Goal: Transaction & Acquisition: Purchase product/service

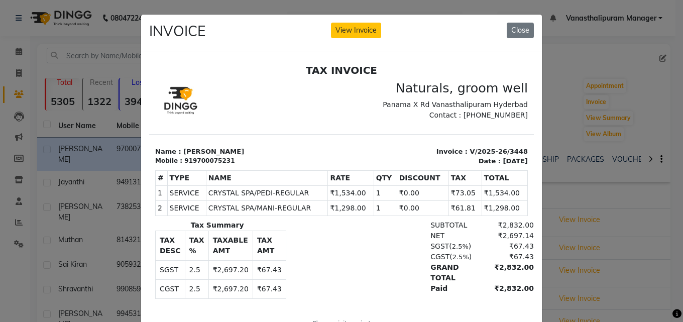
click at [497, 29] on div "INVOICE View Invoice Close" at bounding box center [341, 34] width 401 height 38
click at [511, 38] on div "INVOICE View Invoice Close" at bounding box center [341, 34] width 401 height 38
click at [519, 31] on button "Close" at bounding box center [519, 31] width 27 height 16
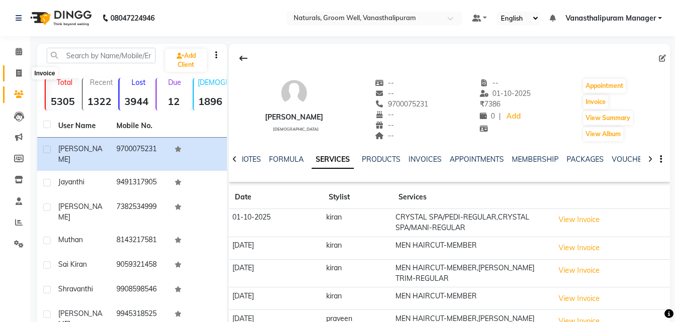
click at [20, 72] on icon at bounding box center [19, 73] width 6 height 8
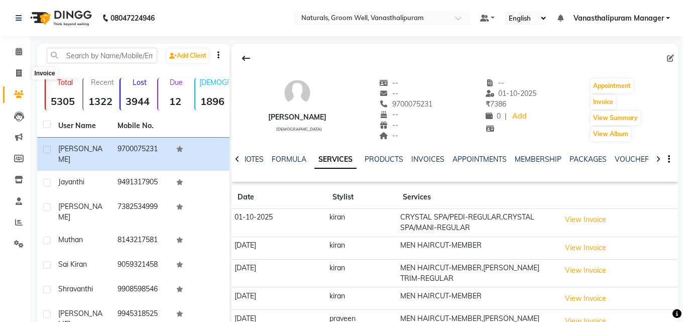
select select "5859"
select select "service"
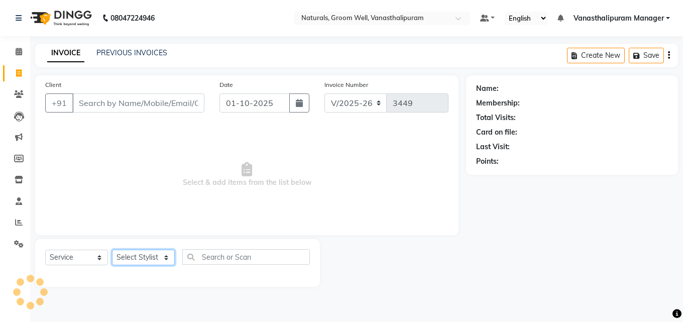
click at [128, 256] on select "Select Stylist" at bounding box center [143, 257] width 63 height 16
select select "41441"
click at [112, 249] on select "Select Stylist [PERSON_NAME] kiran [PERSON_NAME] [PERSON_NAME] [PERSON_NAME] Va…" at bounding box center [143, 257] width 63 height 16
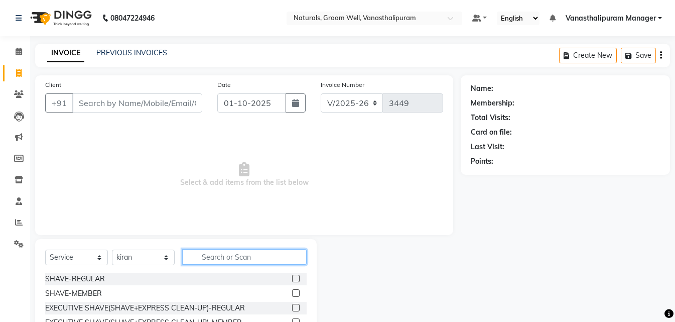
click at [234, 253] on input "text" at bounding box center [244, 257] width 124 height 16
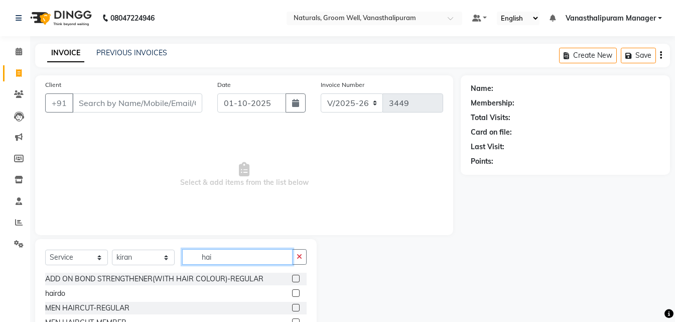
type input "hai"
click at [292, 307] on label at bounding box center [296, 308] width 8 height 8
click at [292, 307] on input "checkbox" at bounding box center [295, 308] width 7 height 7
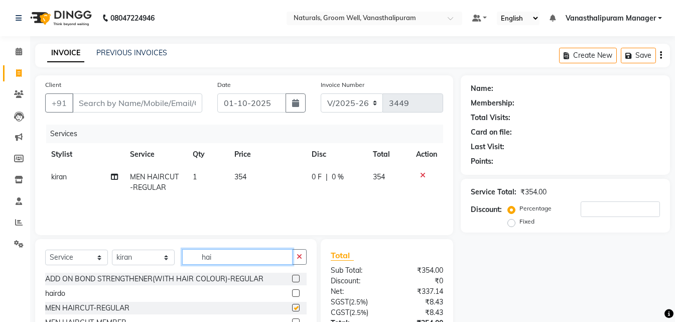
checkbox input "false"
click at [271, 261] on input "hai" at bounding box center [237, 257] width 110 height 16
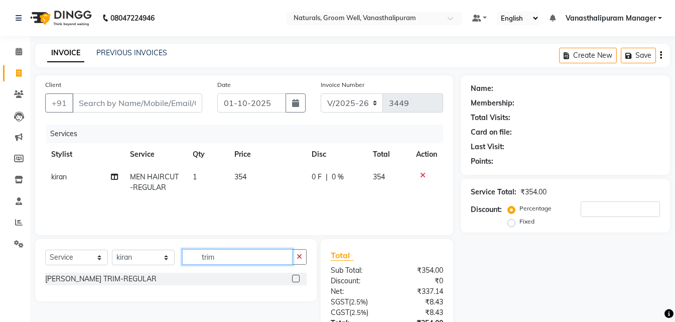
type input "trim"
click at [293, 280] on label at bounding box center [296, 279] width 8 height 8
click at [293, 280] on input "checkbox" at bounding box center [295, 279] width 7 height 7
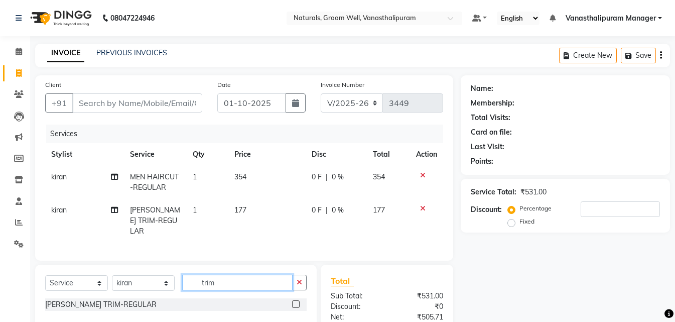
checkbox input "false"
click at [268, 277] on input "trim" at bounding box center [237, 283] width 110 height 16
type input "colo"
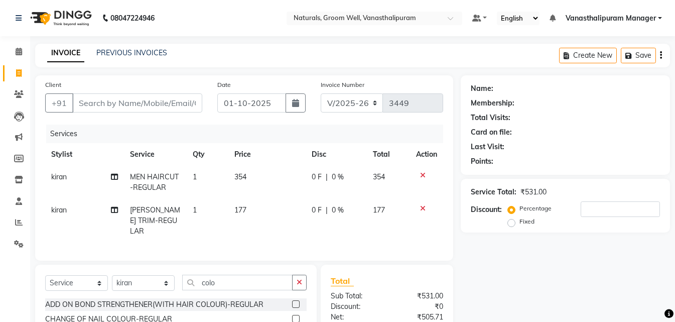
click at [262, 45] on div "INVOICE PREVIOUS INVOICES Create New Save" at bounding box center [352, 56] width 635 height 24
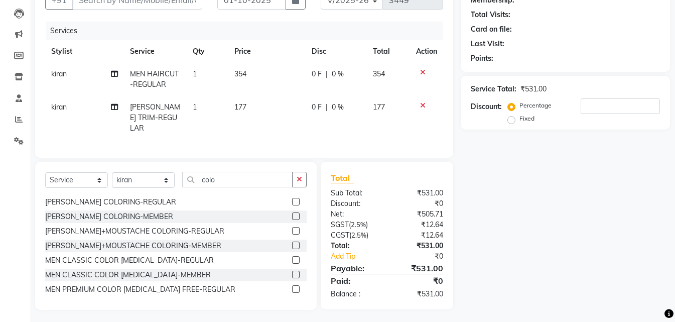
scroll to position [60, 0]
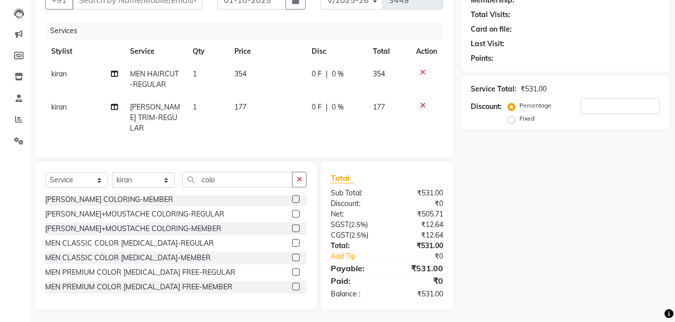
click at [292, 270] on label at bounding box center [296, 272] width 8 height 8
click at [292, 270] on input "checkbox" at bounding box center [295, 272] width 7 height 7
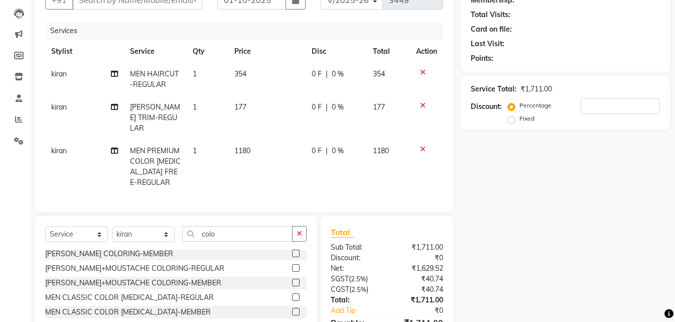
checkbox input "false"
click at [268, 142] on td "1180" at bounding box center [266, 167] width 77 height 54
select select "41441"
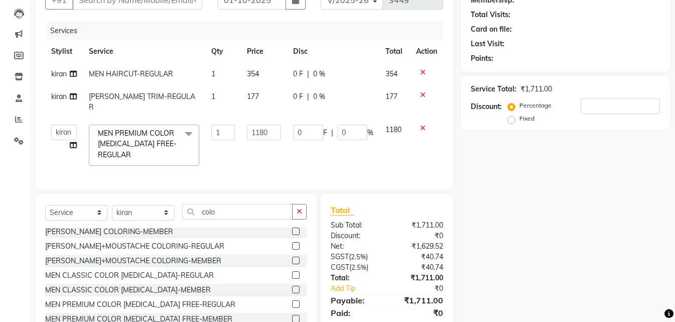
click at [268, 142] on td "1180" at bounding box center [264, 144] width 46 height 53
drag, startPoint x: 269, startPoint y: 105, endPoint x: 271, endPoint y: 120, distance: 15.3
click at [269, 109] on tbody "[PERSON_NAME] MEN HAIRCUT-REGULAR 1 354 0 F | 0 % 354 [PERSON_NAME] TRIM-REGULA…" at bounding box center [244, 117] width 398 height 109
click at [271, 124] on input "1180" at bounding box center [264, 132] width 34 height 16
type input "1298"
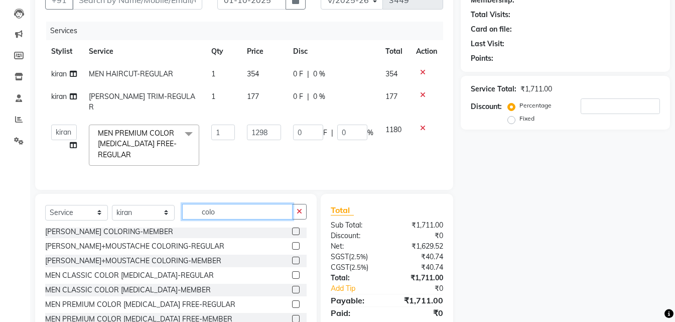
click at [224, 205] on div "Client +91 Date [DATE] Invoice Number V/2025 V/[PHONE_NUMBER] Services Stylist …" at bounding box center [244, 156] width 433 height 369
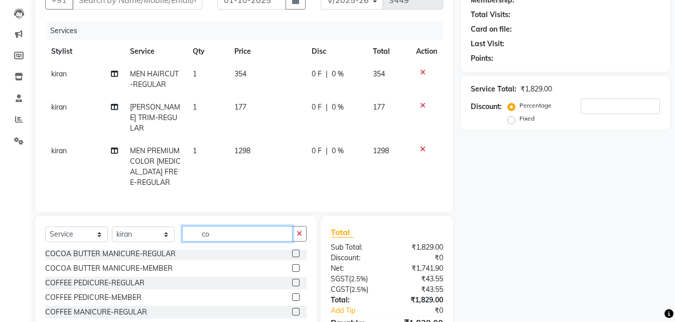
type input "c"
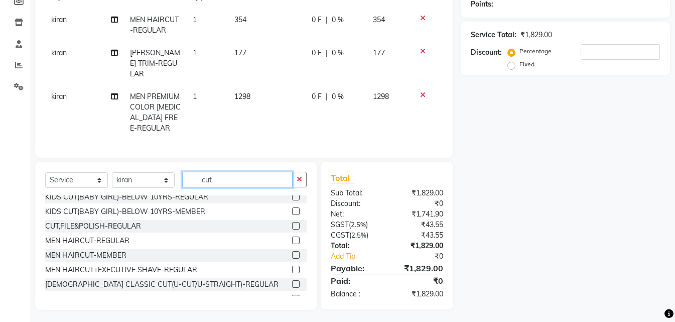
scroll to position [0, 0]
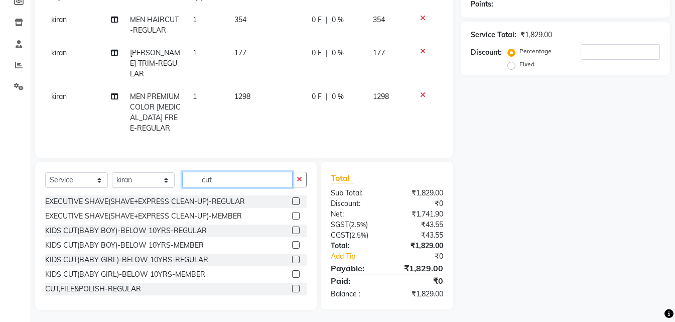
type input "cut"
click at [292, 285] on label at bounding box center [296, 289] width 8 height 8
click at [292, 286] on input "checkbox" at bounding box center [295, 289] width 7 height 7
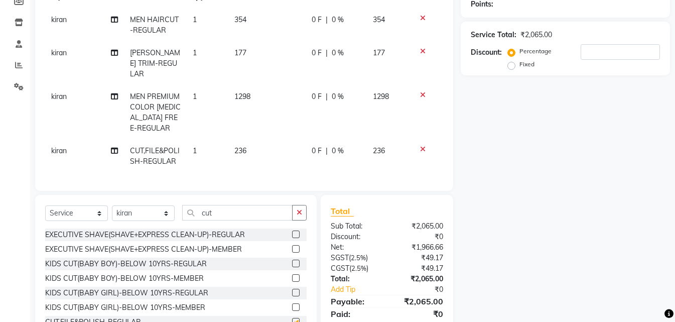
checkbox input "false"
click at [263, 140] on td "236" at bounding box center [266, 156] width 77 height 33
select select "41441"
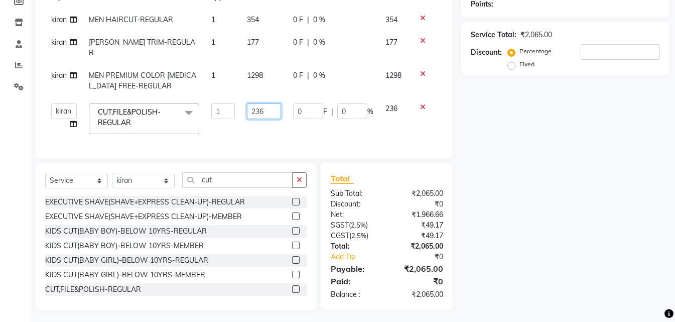
click at [274, 103] on input "236" at bounding box center [264, 111] width 34 height 16
type input "2"
type input "142"
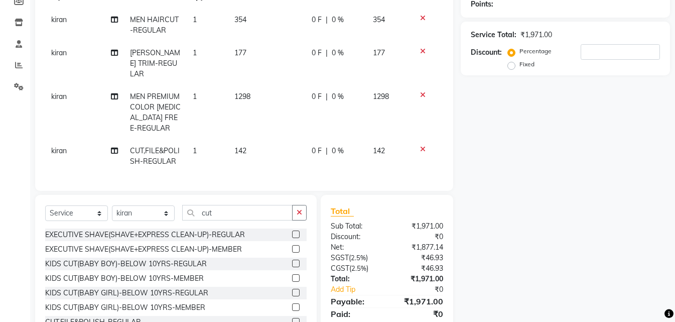
click at [590, 148] on div "Name: Membership: Total Visits: Card on file: Last Visit: Points: Service Total…" at bounding box center [569, 130] width 217 height 425
click at [147, 205] on select "Select Stylist [PERSON_NAME] kiran [PERSON_NAME] [PERSON_NAME] [PERSON_NAME] Va…" at bounding box center [143, 213] width 63 height 16
select select "45645"
click at [112, 205] on select "Select Stylist [PERSON_NAME] kiran [PERSON_NAME] [PERSON_NAME] [PERSON_NAME] Va…" at bounding box center [143, 213] width 63 height 16
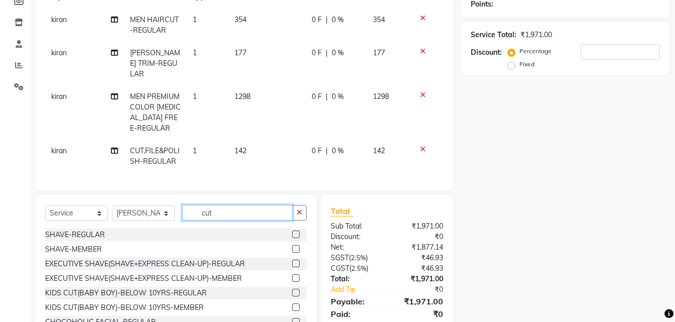
click at [222, 212] on input "cut" at bounding box center [237, 213] width 110 height 16
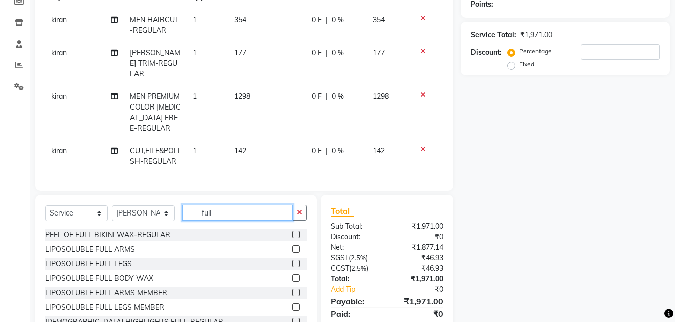
type input "full"
click at [292, 247] on label at bounding box center [296, 249] width 8 height 8
click at [292, 247] on input "checkbox" at bounding box center [295, 249] width 7 height 7
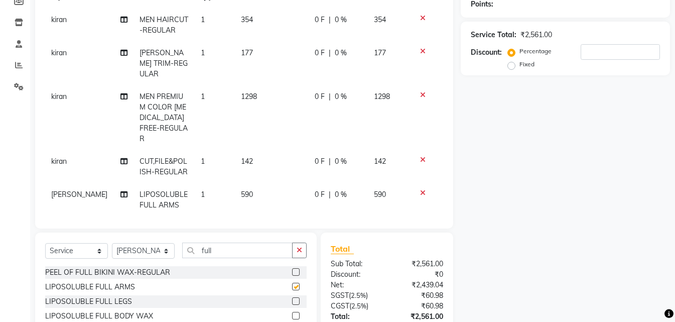
checkbox input "false"
click at [266, 244] on input "full" at bounding box center [237, 250] width 110 height 16
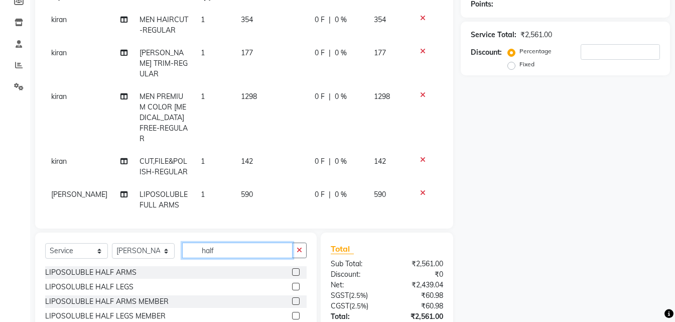
type input "half"
click at [292, 283] on label at bounding box center [296, 287] width 8 height 8
click at [292, 284] on input "checkbox" at bounding box center [295, 287] width 7 height 7
checkbox input "false"
click at [257, 183] on td "590" at bounding box center [272, 199] width 74 height 33
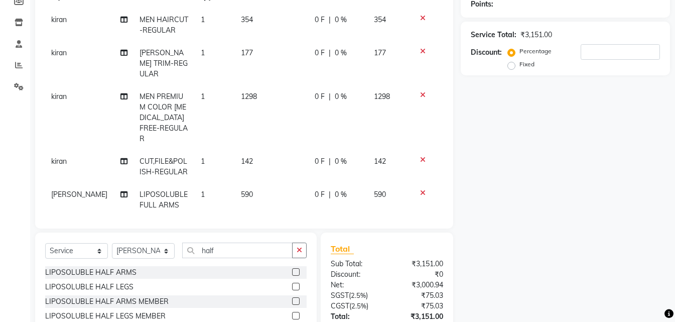
select select "45645"
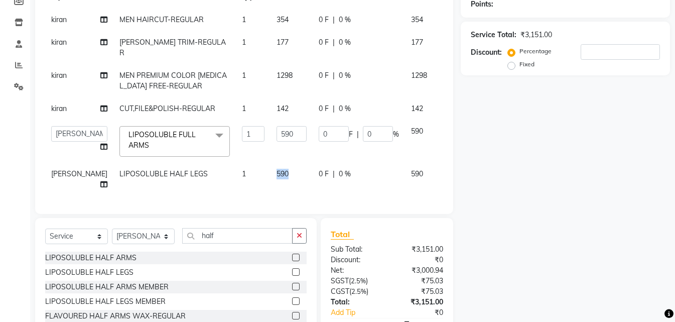
click at [271, 176] on td "590" at bounding box center [292, 179] width 42 height 33
select select "45645"
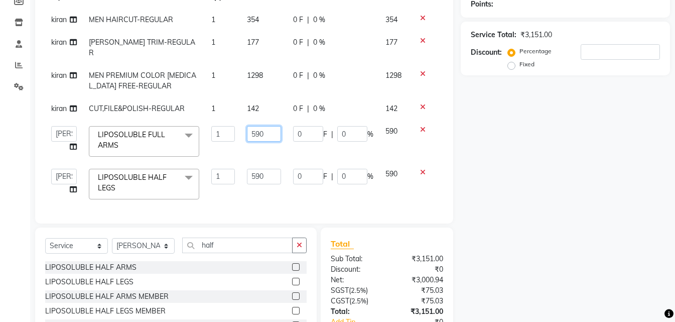
click at [272, 128] on input "590" at bounding box center [264, 134] width 34 height 16
type input "5"
type input "767"
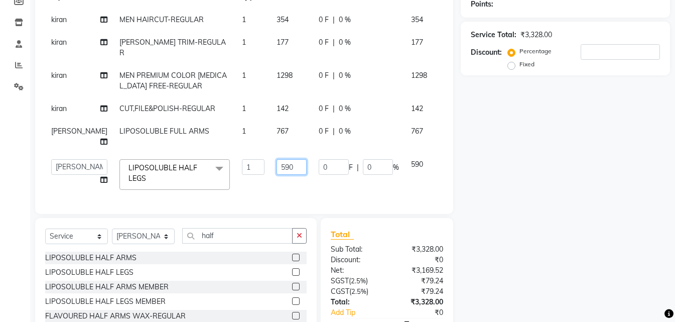
click at [277, 163] on input "590" at bounding box center [292, 167] width 30 height 16
type input "5"
type input "767"
click at [267, 233] on div "Select Service Product Membership Package Voucher Prepaid Gift Card Select Styl…" at bounding box center [176, 292] width 282 height 148
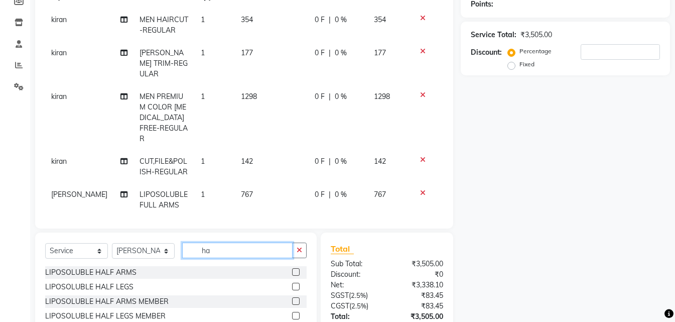
type input "h"
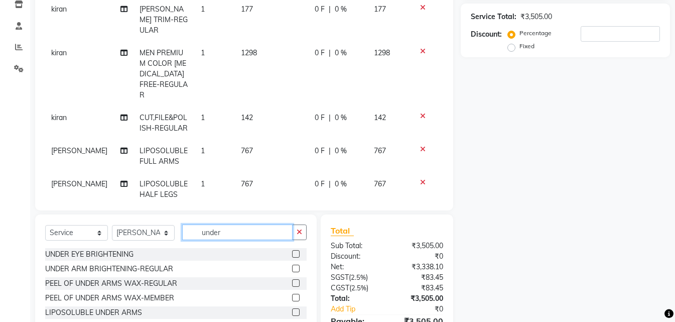
scroll to position [207, 0]
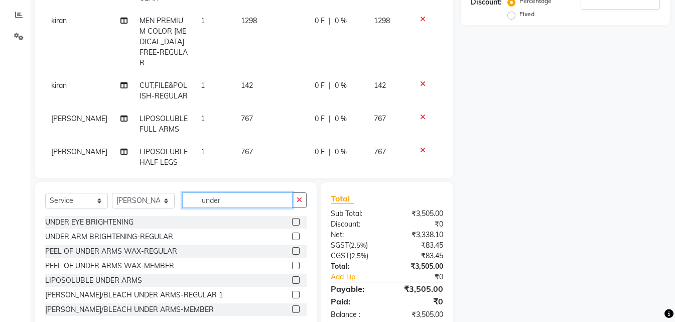
type input "under"
click at [292, 278] on label at bounding box center [296, 280] width 8 height 8
click at [292, 278] on input "checkbox" at bounding box center [295, 280] width 7 height 7
checkbox input "false"
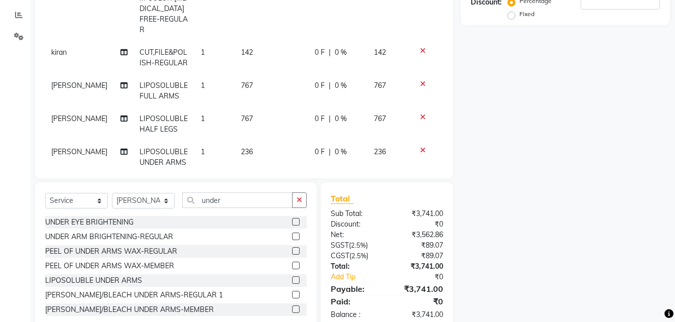
click at [263, 141] on td "236" at bounding box center [272, 157] width 74 height 33
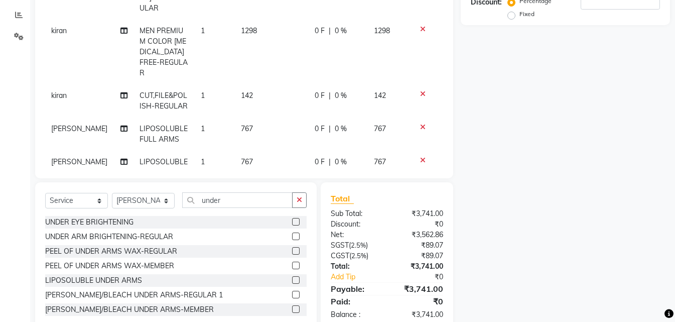
select select "45645"
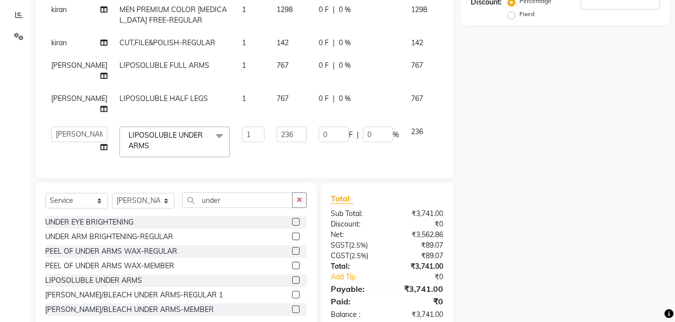
click at [271, 132] on td "236" at bounding box center [292, 141] width 42 height 43
click at [277, 126] on input "236" at bounding box center [292, 134] width 30 height 16
type input "2"
type input "354"
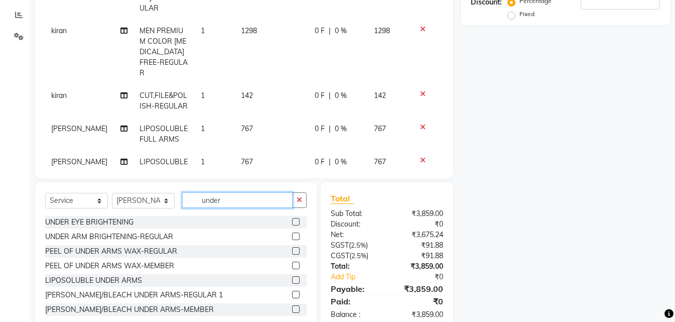
click at [239, 200] on input "under" at bounding box center [237, 200] width 110 height 16
type input "u"
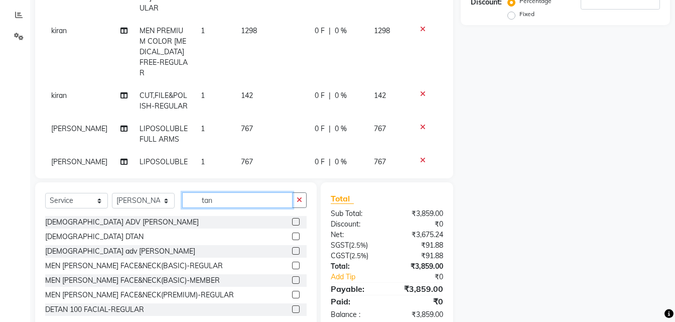
type input "tan"
click at [292, 234] on label at bounding box center [296, 236] width 8 height 8
click at [292, 234] on input "checkbox" at bounding box center [295, 236] width 7 height 7
checkbox input "false"
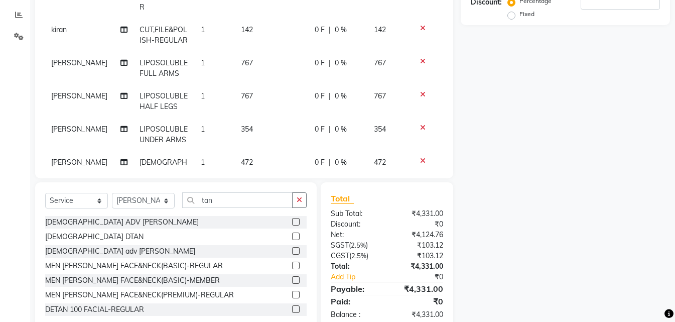
click at [272, 151] on td "472" at bounding box center [272, 173] width 74 height 44
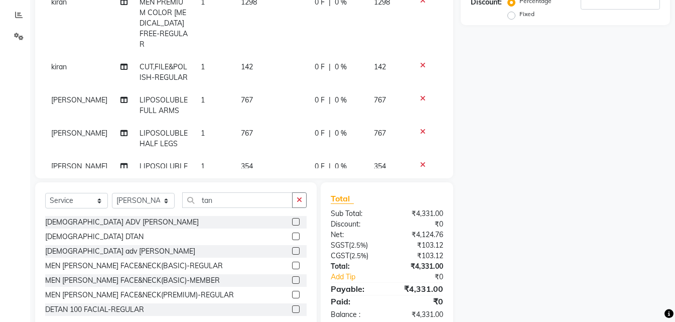
select select "45645"
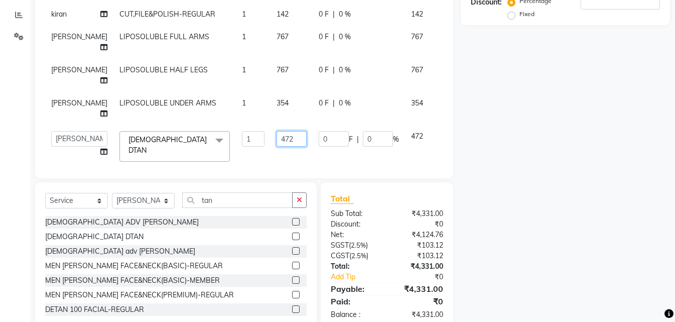
click at [277, 131] on input "472" at bounding box center [292, 139] width 30 height 16
type input "4"
type input "531"
click at [230, 204] on input "tan" at bounding box center [237, 200] width 110 height 16
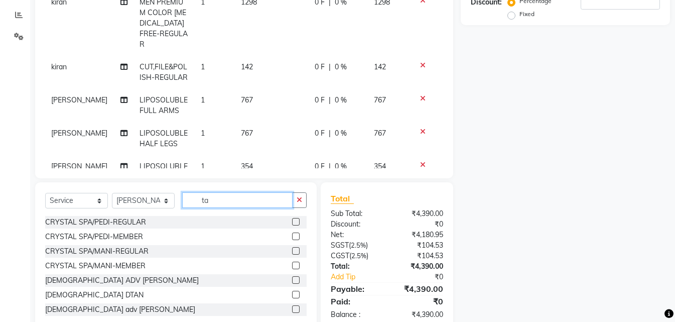
type input "t"
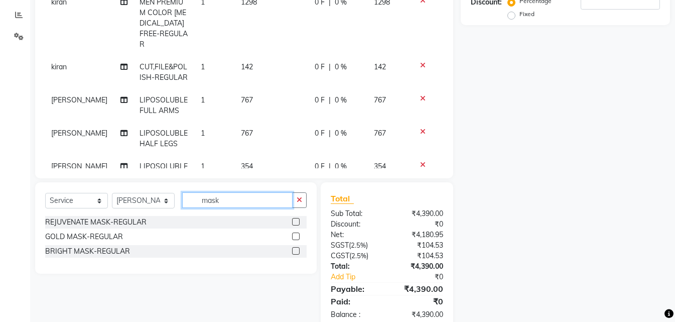
type input "mask"
click at [300, 223] on div at bounding box center [299, 222] width 15 height 13
click at [298, 223] on label at bounding box center [296, 222] width 8 height 8
click at [298, 223] on input "checkbox" at bounding box center [295, 222] width 7 height 7
checkbox input "false"
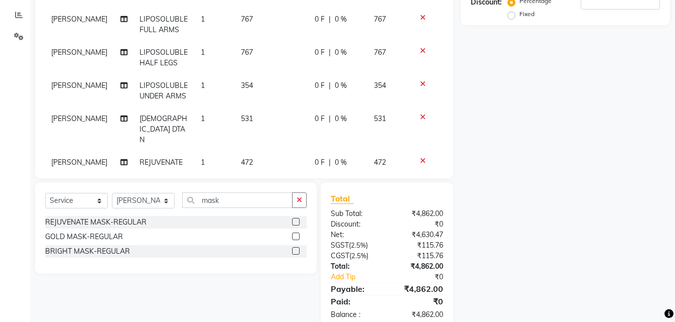
click at [266, 151] on td "472" at bounding box center [272, 173] width 74 height 44
select select "45645"
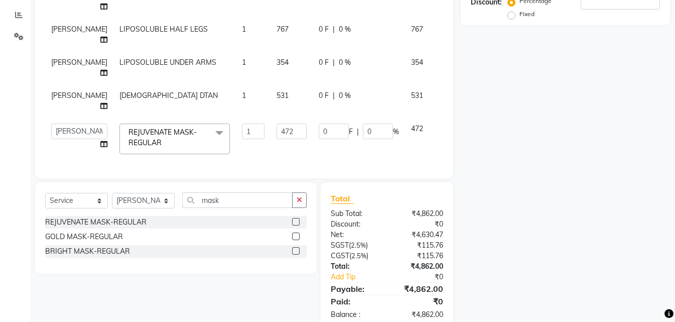
scroll to position [82, 0]
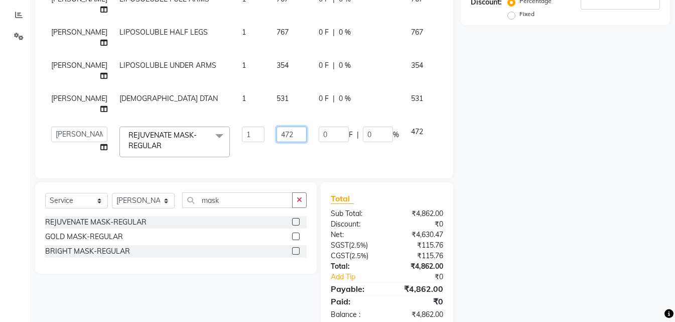
click at [280, 126] on input "472" at bounding box center [292, 134] width 30 height 16
type input "4"
type input "1180"
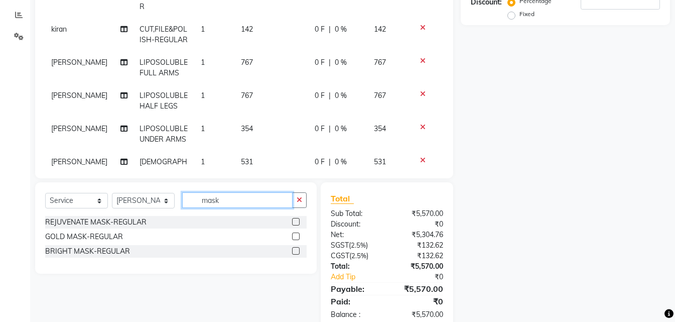
click at [234, 196] on input "mask" at bounding box center [237, 200] width 110 height 16
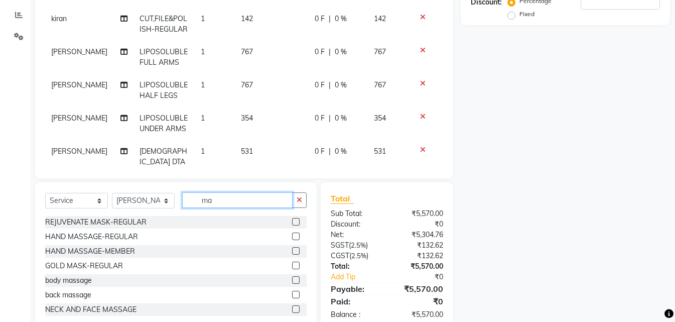
type input "m"
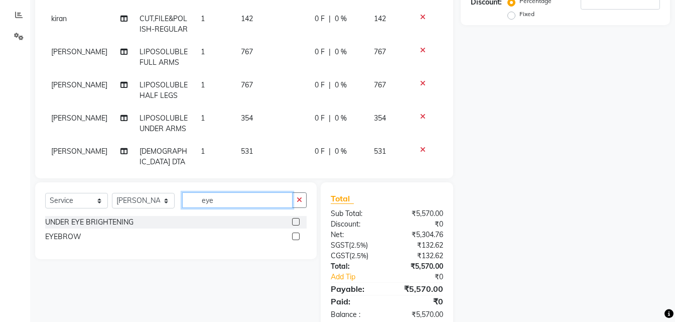
type input "eye"
click at [296, 236] on label at bounding box center [296, 236] width 8 height 8
click at [296, 236] on input "checkbox" at bounding box center [295, 236] width 7 height 7
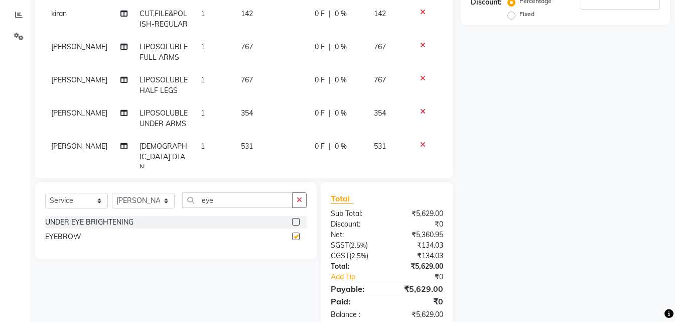
checkbox input "false"
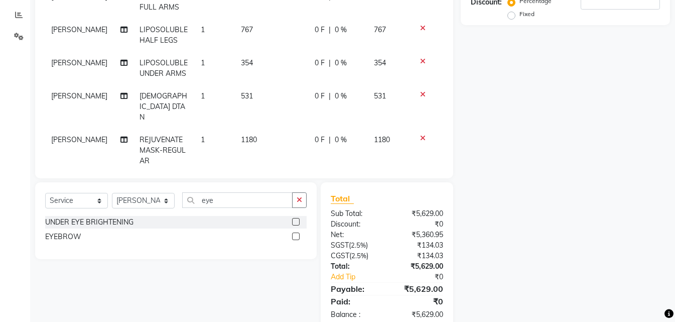
click at [258, 172] on td "59" at bounding box center [272, 183] width 74 height 23
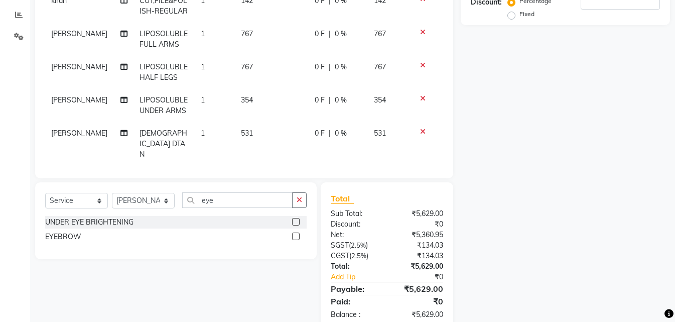
select select "45645"
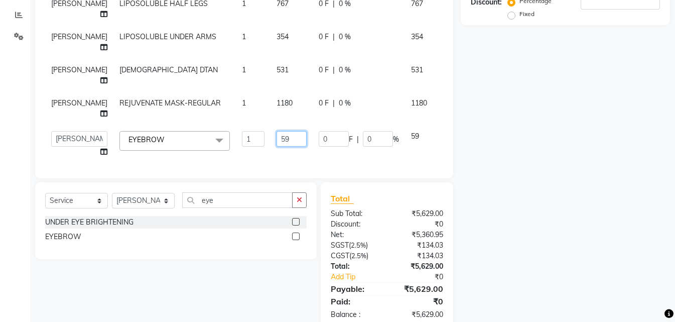
click at [277, 131] on input "59" at bounding box center [292, 139] width 30 height 16
type input "5"
type input "71"
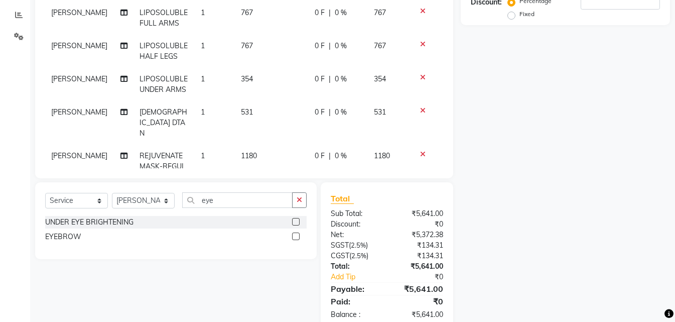
click at [223, 188] on td "1" at bounding box center [215, 199] width 41 height 23
select select "45645"
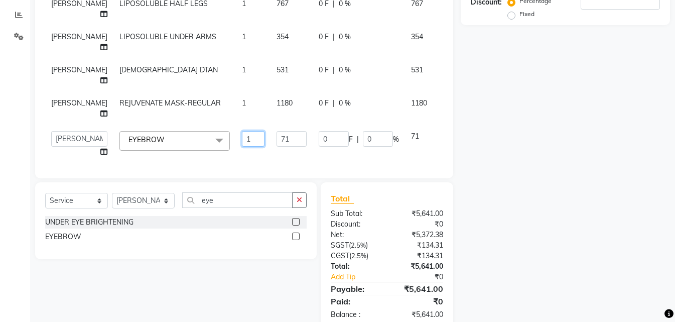
click at [242, 132] on input "1" at bounding box center [253, 139] width 23 height 16
type input "2"
click at [249, 193] on input "eye" at bounding box center [237, 200] width 110 height 16
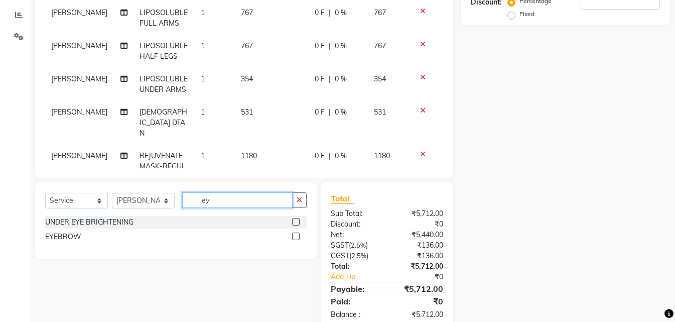
type input "e"
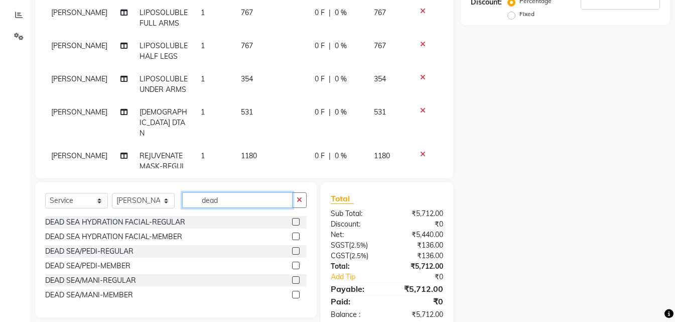
type input "dead"
click at [294, 252] on label at bounding box center [296, 251] width 8 height 8
click at [294, 252] on input "checkbox" at bounding box center [295, 251] width 7 height 7
checkbox input "false"
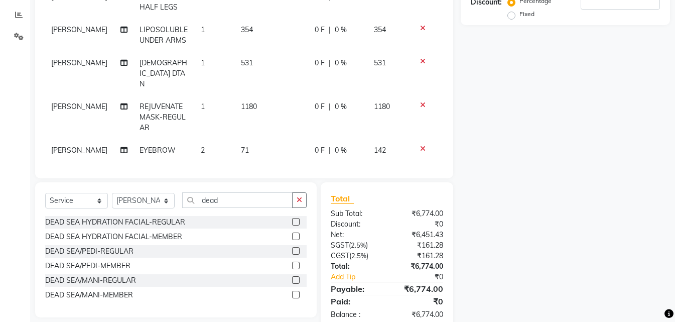
click at [276, 162] on td "1062" at bounding box center [272, 178] width 74 height 33
select select "45645"
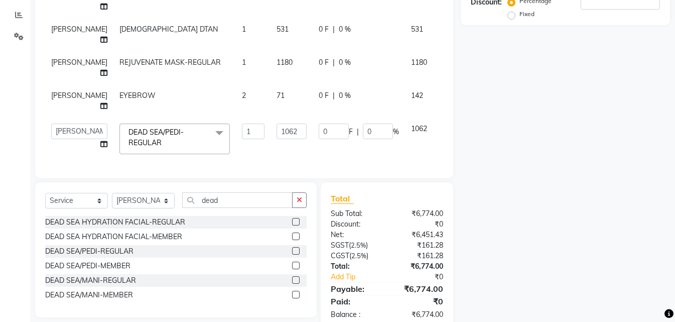
scroll to position [139, 0]
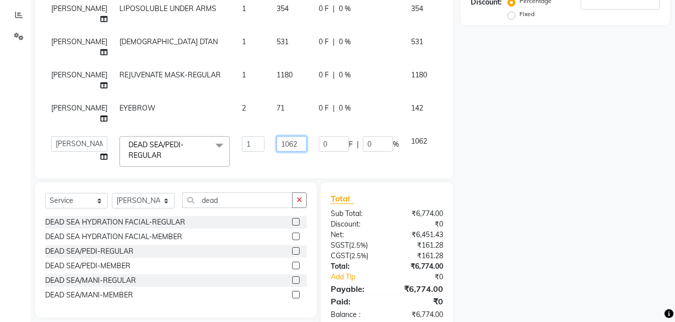
click at [282, 136] on input "1062" at bounding box center [292, 144] width 30 height 16
type input "1"
type input "1180"
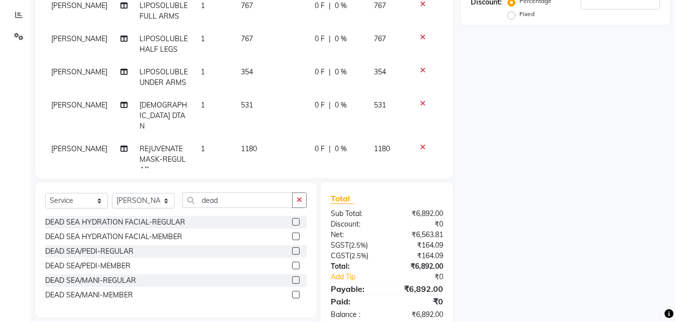
click at [554, 113] on div "Name: Membership: Total Visits: Card on file: Last Visit: Points: Service Total…" at bounding box center [569, 99] width 217 height 462
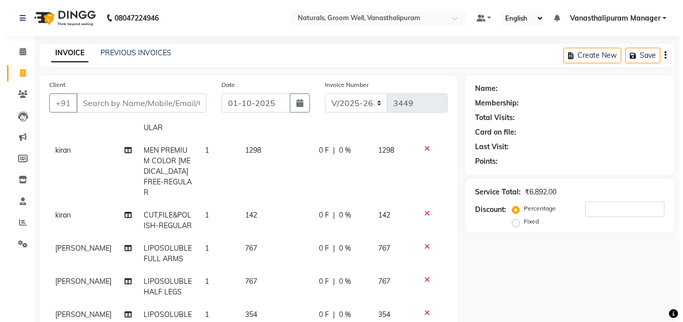
scroll to position [30, 0]
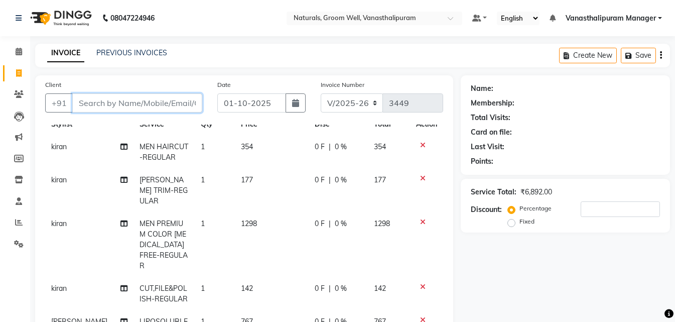
click at [131, 103] on input "Client" at bounding box center [137, 102] width 130 height 19
type input "9"
type input "0"
type input "9490196344"
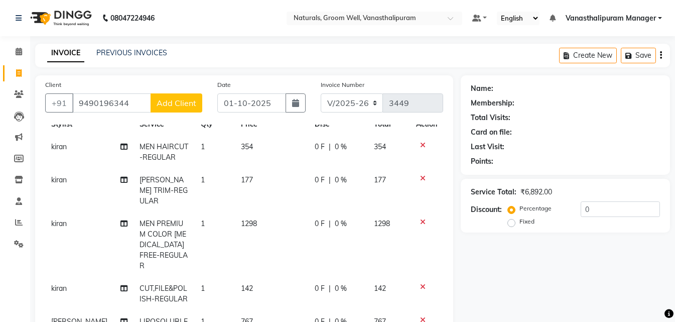
click at [180, 111] on button "Add Client" at bounding box center [177, 102] width 52 height 19
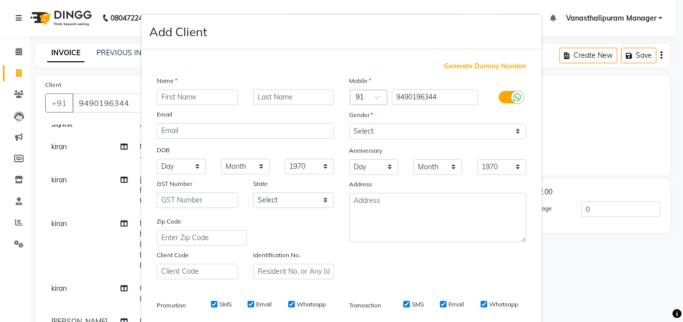
click at [183, 97] on input "text" at bounding box center [197, 97] width 81 height 16
type input "[PERSON_NAME]"
drag, startPoint x: 363, startPoint y: 126, endPoint x: 363, endPoint y: 137, distance: 11.0
click at [363, 129] on select "Select [DEMOGRAPHIC_DATA] [DEMOGRAPHIC_DATA] Other Prefer Not To Say" at bounding box center [437, 131] width 177 height 16
select select "[DEMOGRAPHIC_DATA]"
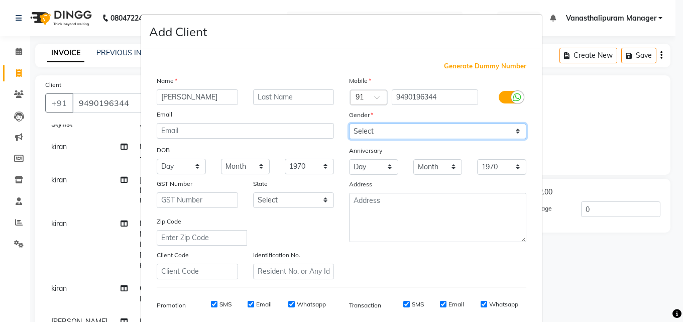
click at [349, 123] on select "Select [DEMOGRAPHIC_DATA] [DEMOGRAPHIC_DATA] Other Prefer Not To Say" at bounding box center [437, 131] width 177 height 16
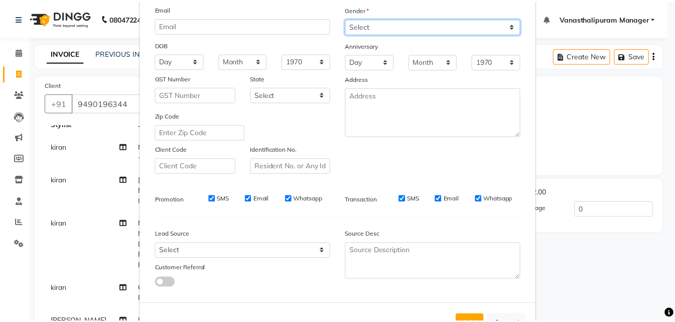
scroll to position [142, 0]
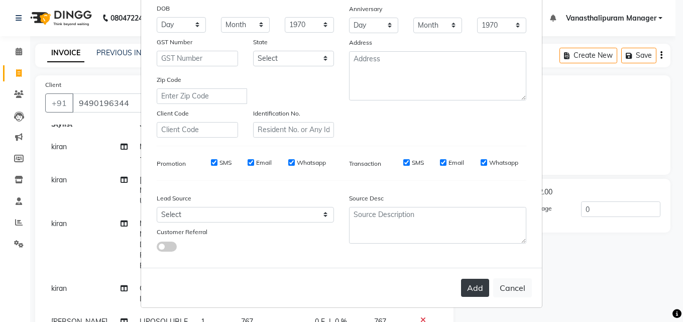
click at [474, 296] on button "Add" at bounding box center [475, 288] width 28 height 18
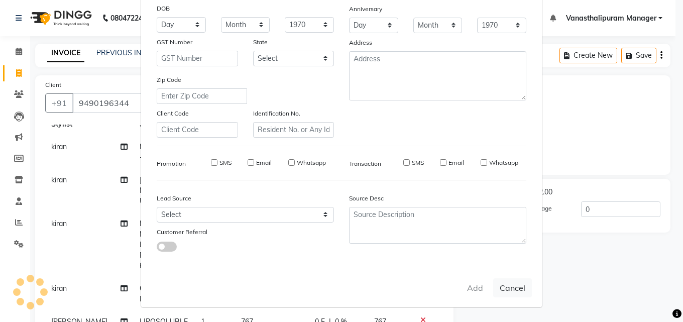
select select
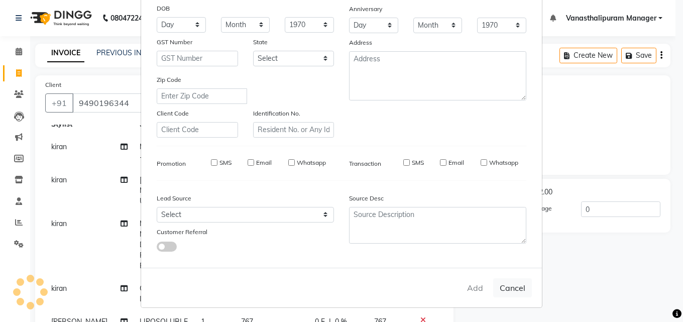
select select
checkbox input "false"
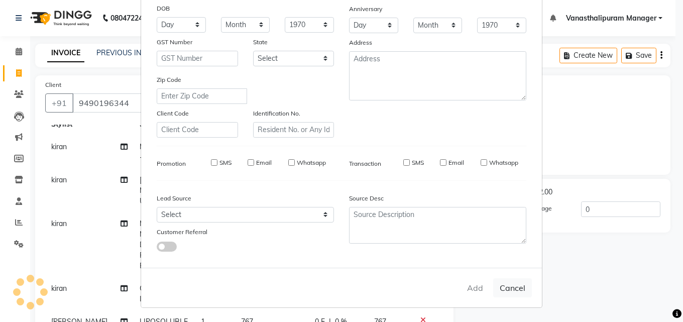
checkbox input "false"
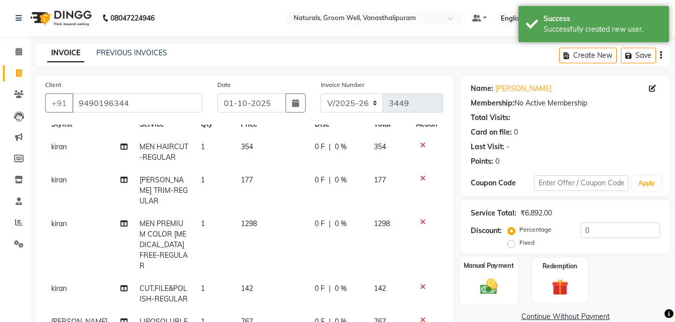
click at [494, 287] on img at bounding box center [489, 286] width 28 height 20
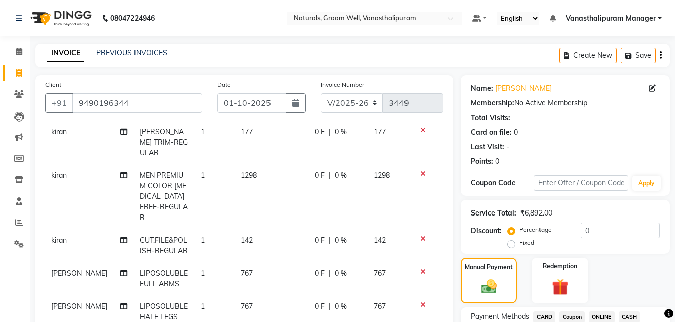
scroll to position [80, 0]
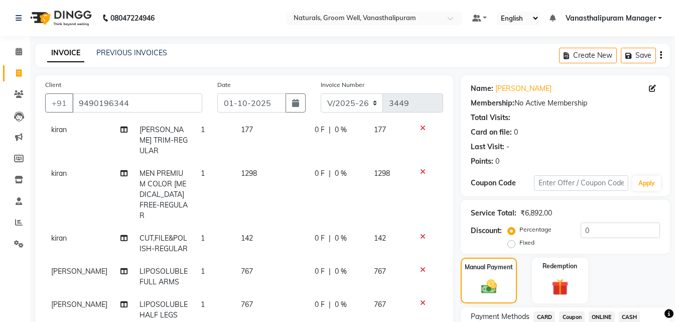
click at [607, 314] on span "ONLINE" at bounding box center [602, 317] width 26 height 12
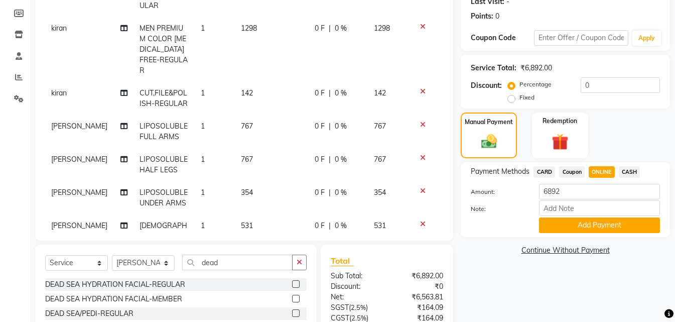
scroll to position [230, 0]
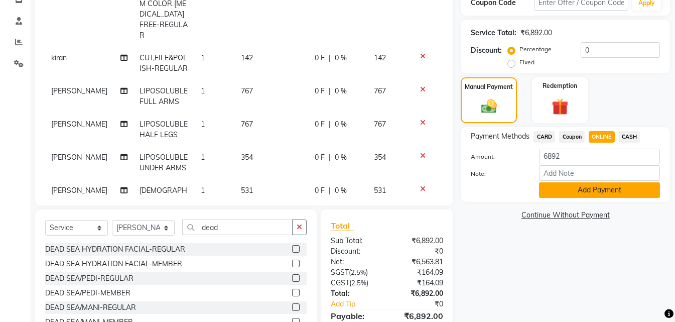
click at [610, 192] on button "Add Payment" at bounding box center [599, 190] width 121 height 16
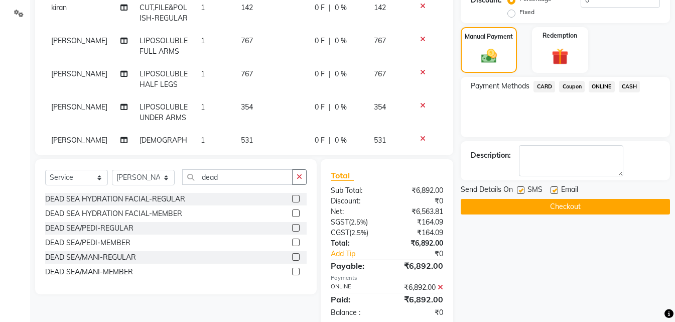
click at [614, 253] on div "Name: [PERSON_NAME] Membership: No Active Membership Total Visits: Card on file…" at bounding box center [569, 86] width 217 height 483
click at [618, 208] on button "Checkout" at bounding box center [565, 207] width 209 height 16
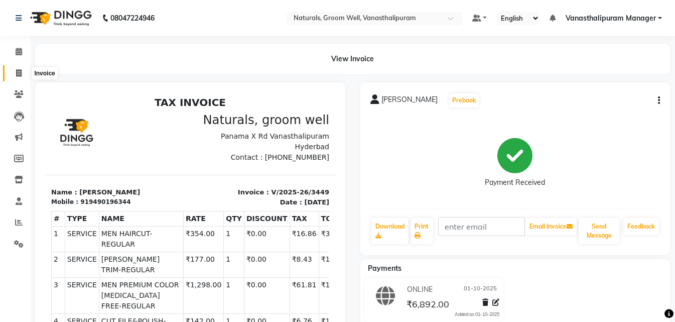
click at [24, 68] on span at bounding box center [19, 74] width 18 height 12
select select "service"
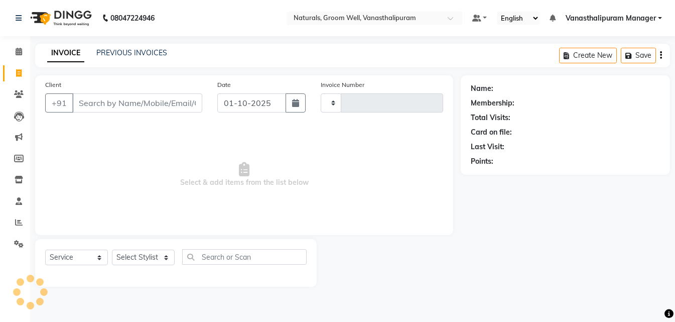
type input "3450"
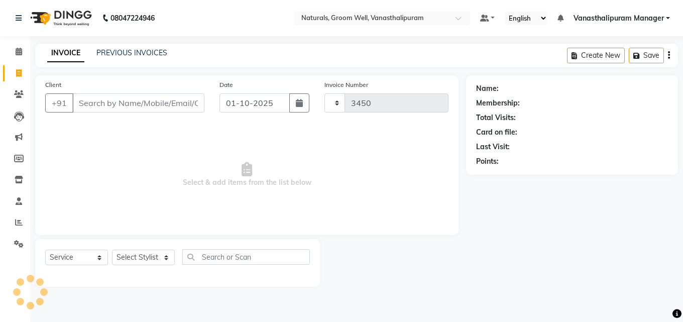
select select "5859"
click at [109, 94] on input "Client" at bounding box center [138, 102] width 132 height 19
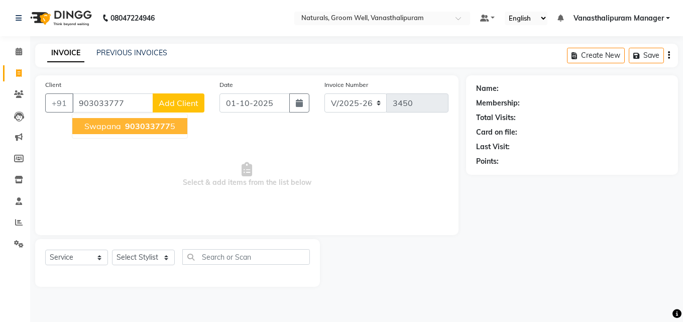
click at [123, 124] on ngb-highlight "903033777 5" at bounding box center [149, 126] width 52 height 10
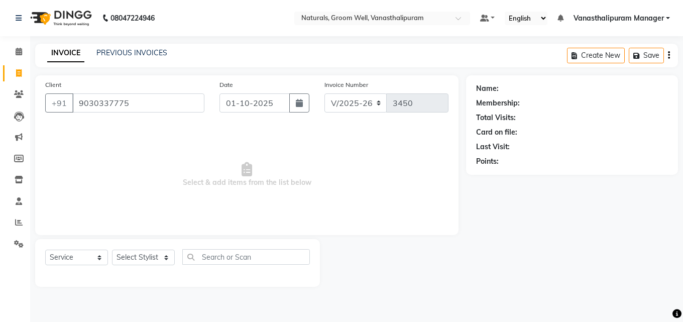
type input "9030337775"
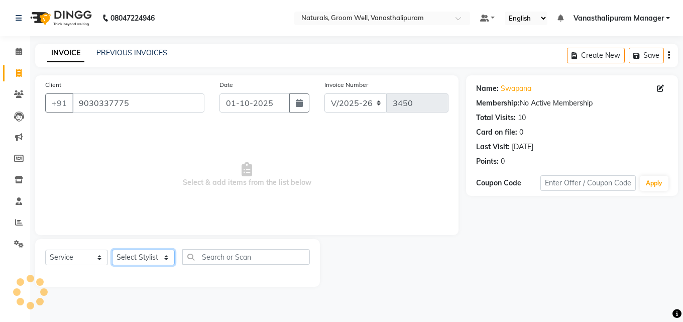
click at [141, 262] on select "Select Stylist [PERSON_NAME] kiran [PERSON_NAME] [PERSON_NAME] [PERSON_NAME] Va…" at bounding box center [143, 257] width 63 height 16
select select "85609"
click at [112, 249] on select "Select Stylist [PERSON_NAME] kiran [PERSON_NAME] [PERSON_NAME] [PERSON_NAME] Va…" at bounding box center [143, 257] width 63 height 16
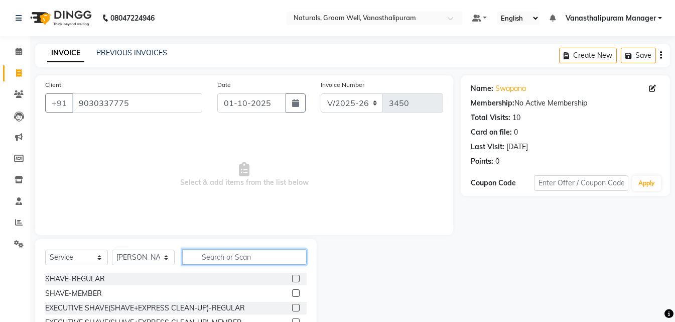
click at [223, 253] on input "text" at bounding box center [244, 257] width 124 height 16
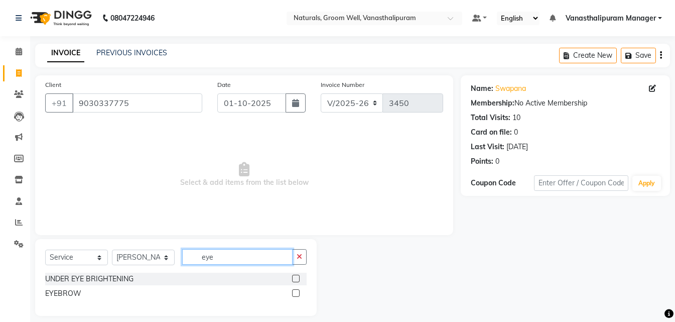
type input "eye"
click at [298, 294] on label at bounding box center [296, 293] width 8 height 8
click at [298, 294] on input "checkbox" at bounding box center [295, 293] width 7 height 7
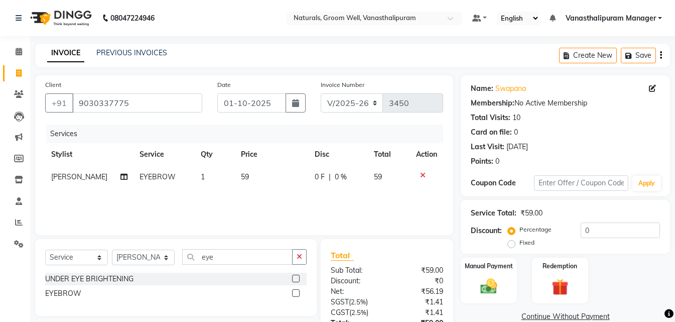
checkbox input "false"
click at [267, 173] on td "59" at bounding box center [272, 177] width 74 height 23
select select "85609"
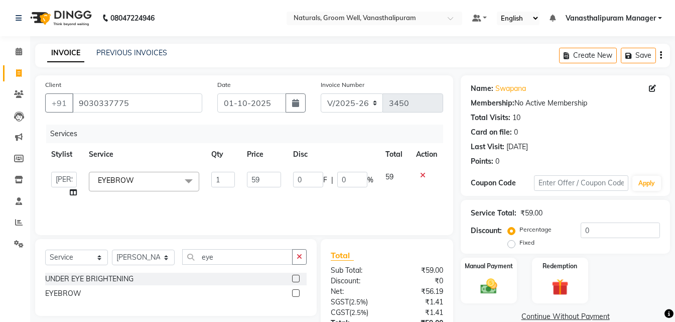
click at [267, 173] on input "59" at bounding box center [264, 180] width 34 height 16
type input "5"
type input "71"
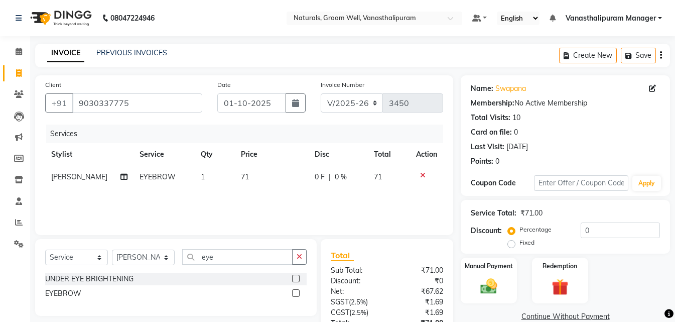
click at [224, 181] on td "1" at bounding box center [215, 177] width 41 height 23
select select "85609"
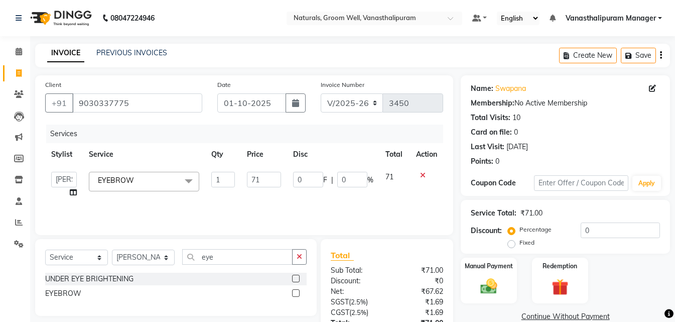
click at [226, 179] on input "1" at bounding box center [223, 180] width 24 height 16
type input "3"
click at [326, 48] on div "INVOICE PREVIOUS INVOICES Create New Save" at bounding box center [352, 56] width 635 height 24
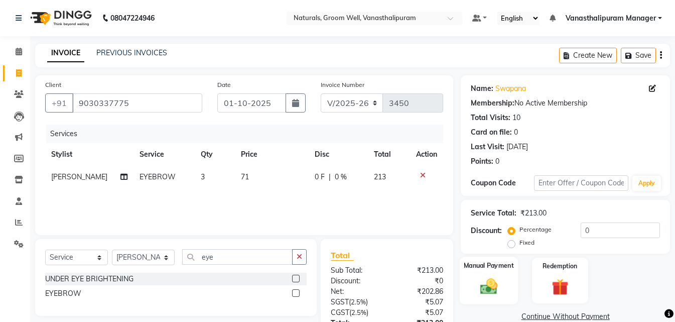
click at [484, 294] on img at bounding box center [489, 286] width 28 height 20
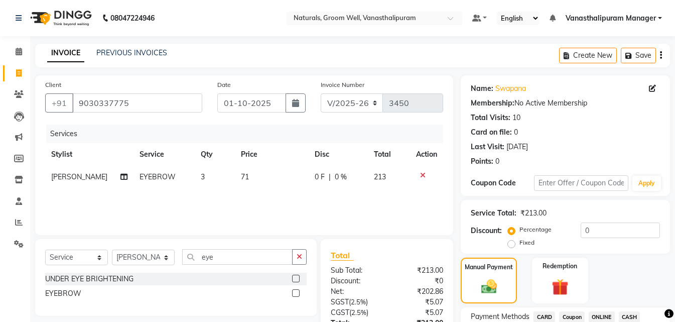
click at [623, 315] on span "CASH" at bounding box center [630, 317] width 22 height 12
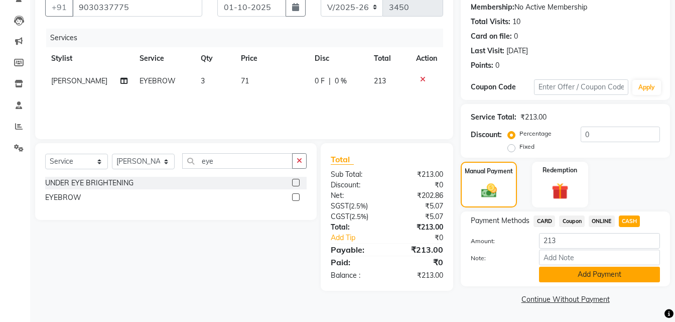
click at [632, 271] on button "Add Payment" at bounding box center [599, 275] width 121 height 16
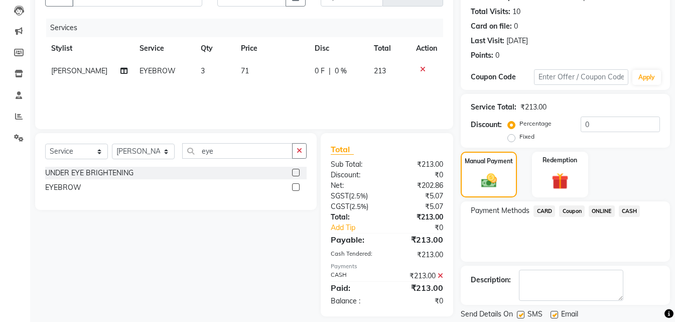
scroll to position [138, 0]
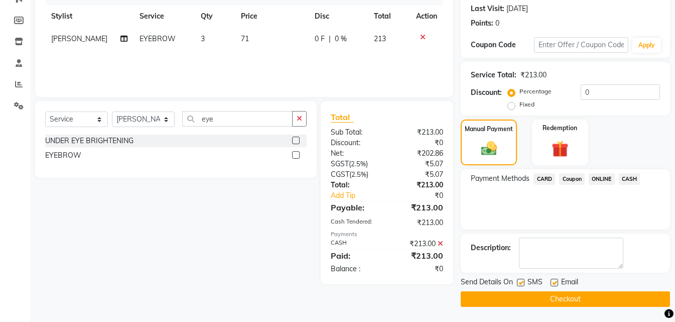
click at [628, 295] on button "Checkout" at bounding box center [565, 299] width 209 height 16
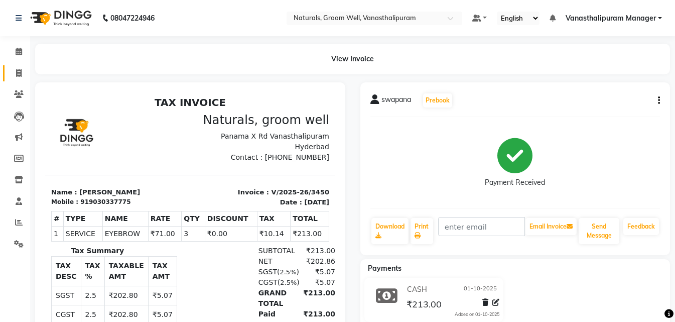
click at [20, 67] on link "Invoice" at bounding box center [15, 73] width 24 height 17
select select "service"
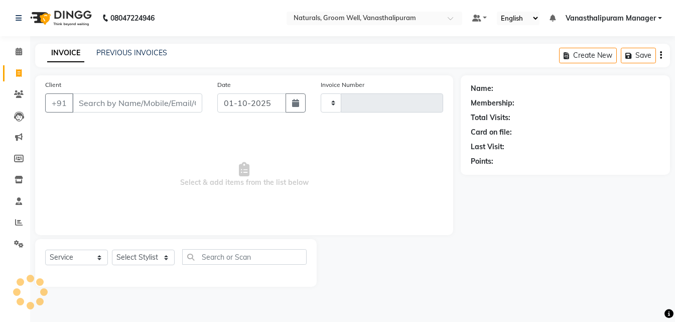
type input "3451"
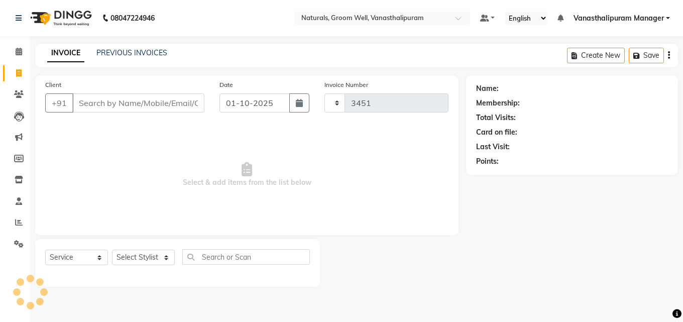
select select "5859"
click at [105, 104] on input "Client" at bounding box center [138, 102] width 132 height 19
click at [142, 258] on select "Select Stylist [PERSON_NAME] kiran [PERSON_NAME] [PERSON_NAME] [PERSON_NAME] Va…" at bounding box center [143, 257] width 63 height 16
select select "93430"
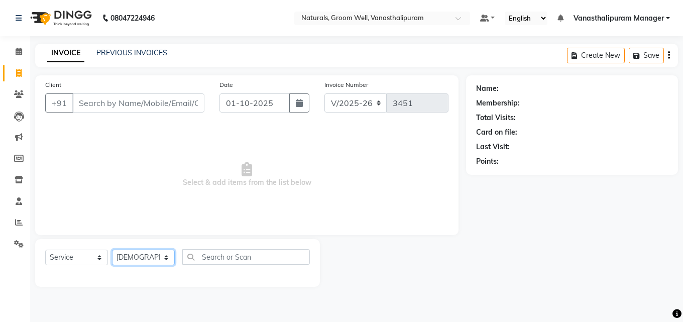
click at [112, 249] on select "Select Stylist [PERSON_NAME] kiran [PERSON_NAME] [PERSON_NAME] [PERSON_NAME] Va…" at bounding box center [143, 257] width 63 height 16
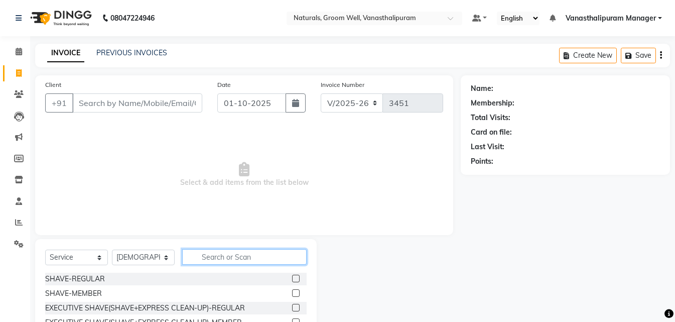
click at [220, 255] on input "text" at bounding box center [244, 257] width 124 height 16
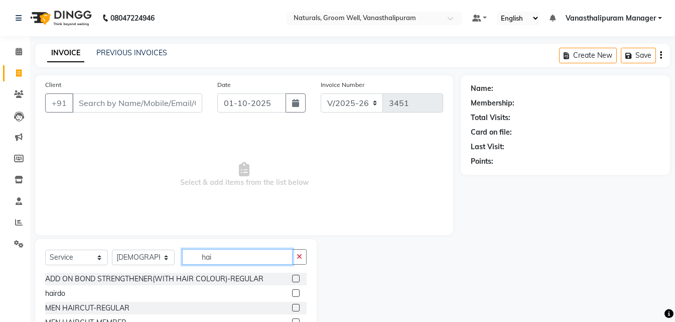
type input "hai"
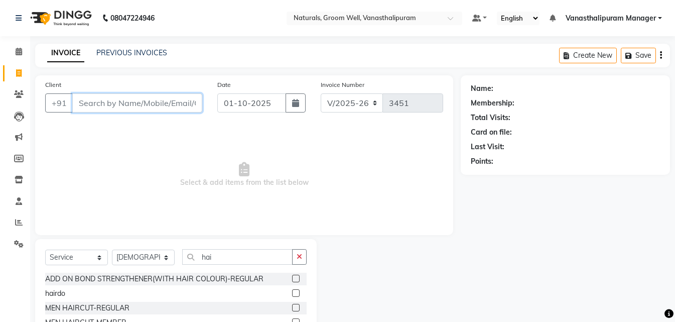
click at [123, 99] on input "Client" at bounding box center [137, 102] width 130 height 19
type input "8328413991"
click at [170, 102] on span "Add Client" at bounding box center [177, 103] width 40 height 10
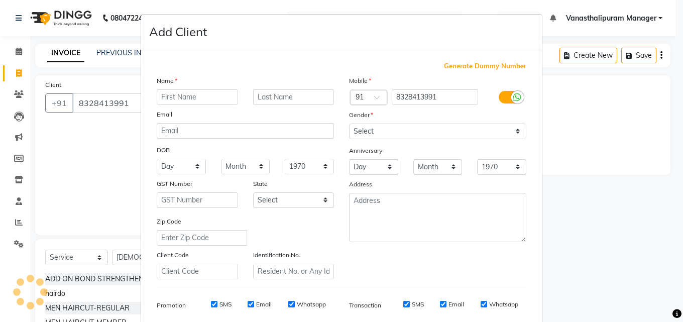
click at [197, 92] on input "text" at bounding box center [197, 97] width 81 height 16
type input "pradeep"
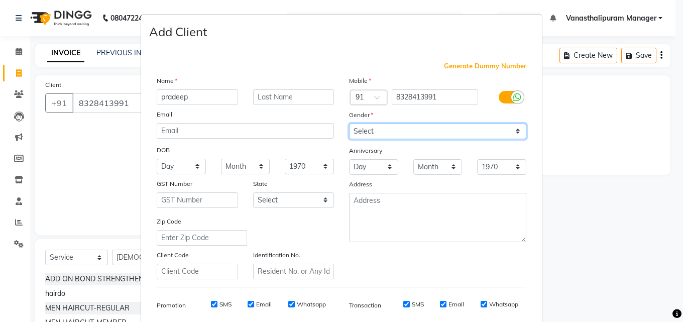
click at [382, 136] on select "Select [DEMOGRAPHIC_DATA] [DEMOGRAPHIC_DATA] Other Prefer Not To Say" at bounding box center [437, 131] width 177 height 16
select select "[DEMOGRAPHIC_DATA]"
click at [349, 123] on select "Select [DEMOGRAPHIC_DATA] [DEMOGRAPHIC_DATA] Other Prefer Not To Say" at bounding box center [437, 131] width 177 height 16
click at [431, 81] on div "Generate Dummy Number Name pradeep Email DOB Day 01 02 03 04 05 06 07 08 09 10 …" at bounding box center [341, 231] width 384 height 340
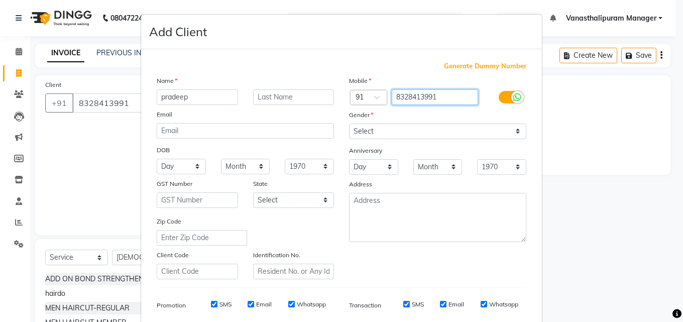
click at [430, 96] on input "8328413991" at bounding box center [435, 97] width 87 height 16
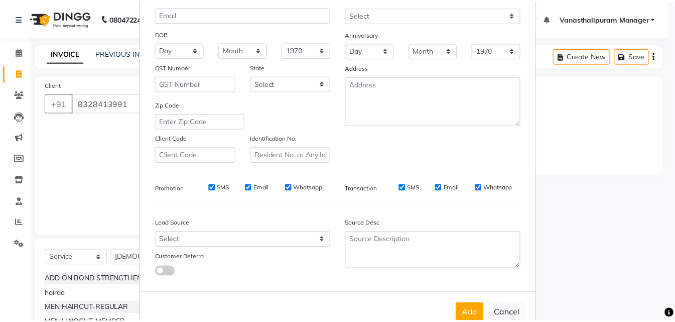
scroll to position [142, 0]
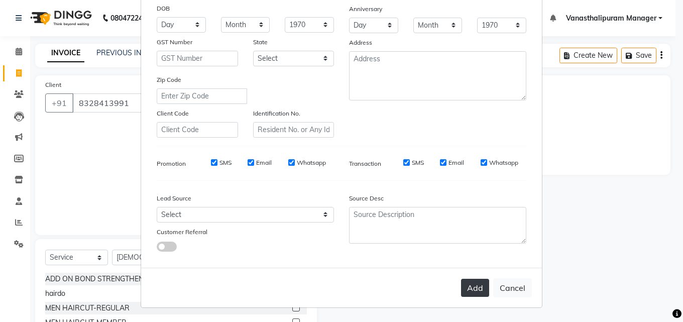
click at [482, 285] on button "Add" at bounding box center [475, 288] width 28 height 18
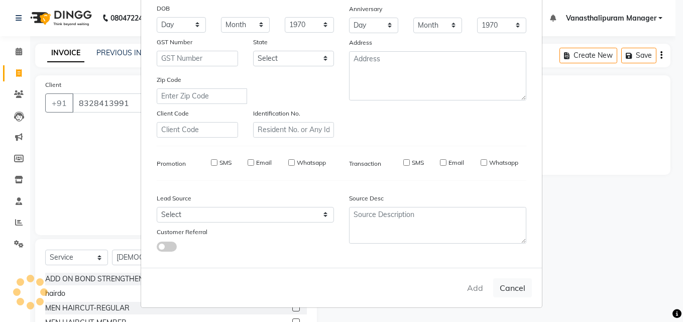
select select
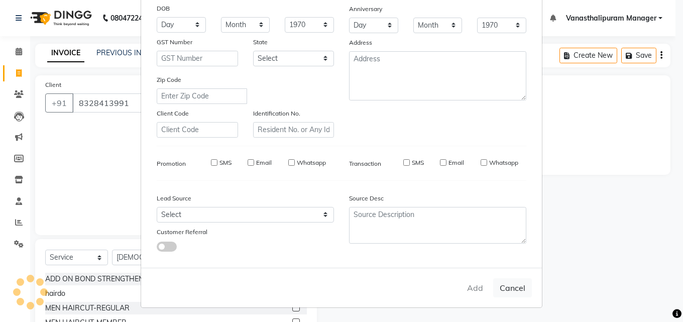
select select
checkbox input "false"
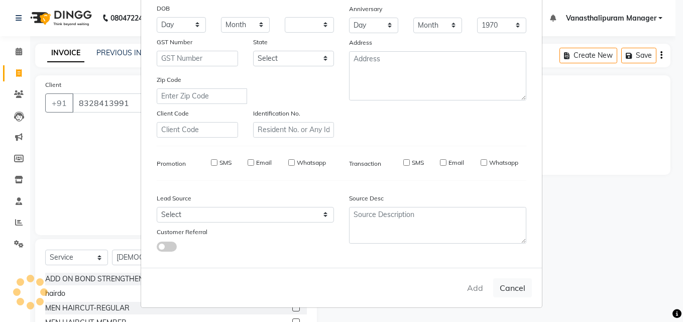
checkbox input "false"
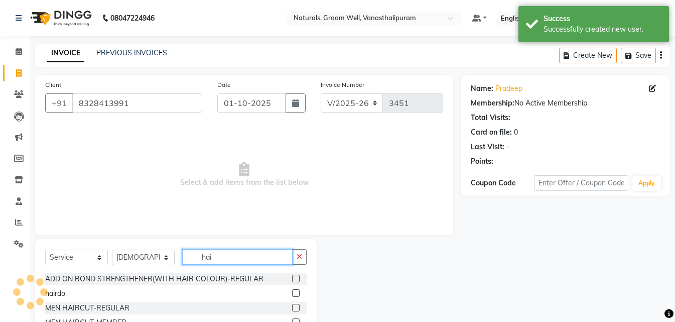
click at [232, 256] on input "hai" at bounding box center [237, 257] width 110 height 16
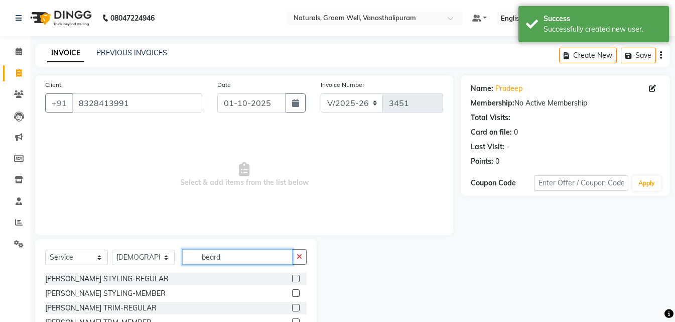
type input "beard"
click at [292, 278] on label at bounding box center [296, 279] width 8 height 8
click at [292, 278] on input "checkbox" at bounding box center [295, 279] width 7 height 7
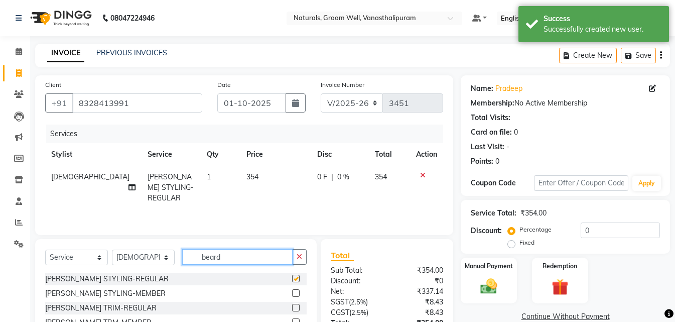
click at [265, 260] on input "beard" at bounding box center [237, 257] width 110 height 16
checkbox input "false"
click at [265, 260] on input "beard" at bounding box center [237, 257] width 110 height 16
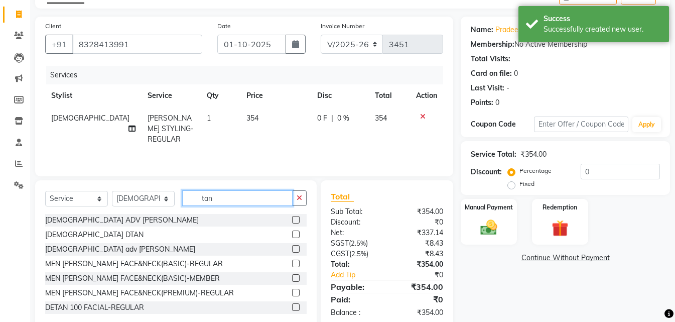
scroll to position [80, 0]
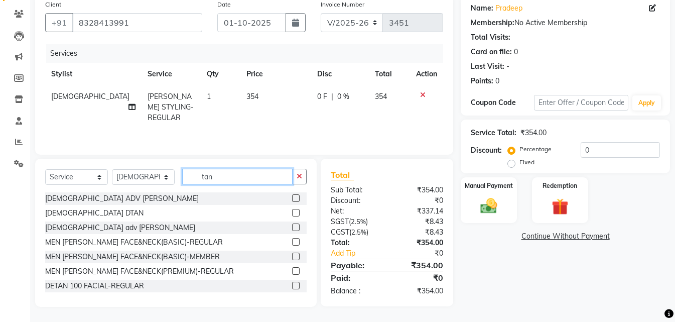
type input "tan"
click at [292, 240] on label at bounding box center [296, 242] width 8 height 8
click at [292, 240] on input "checkbox" at bounding box center [295, 242] width 7 height 7
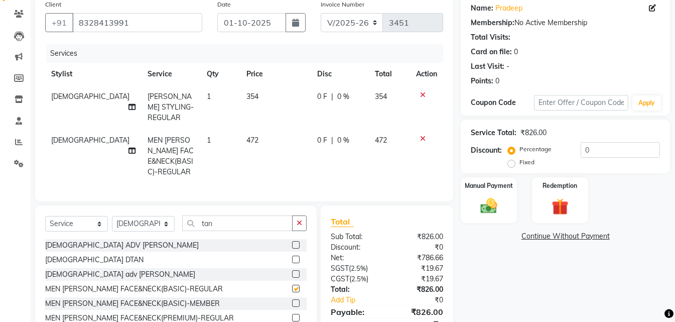
checkbox input "false"
click at [264, 129] on td "472" at bounding box center [275, 156] width 71 height 54
select select "93430"
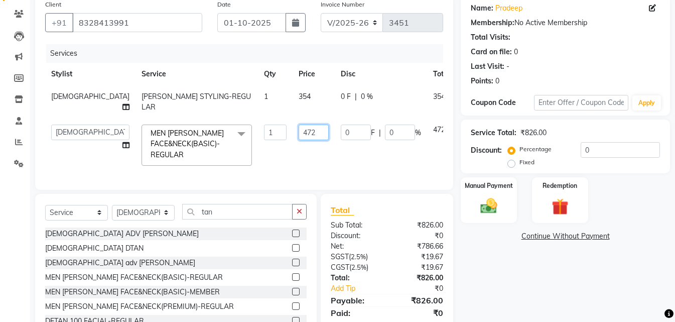
click at [299, 128] on input "472" at bounding box center [314, 132] width 30 height 16
type input "4"
type input "531"
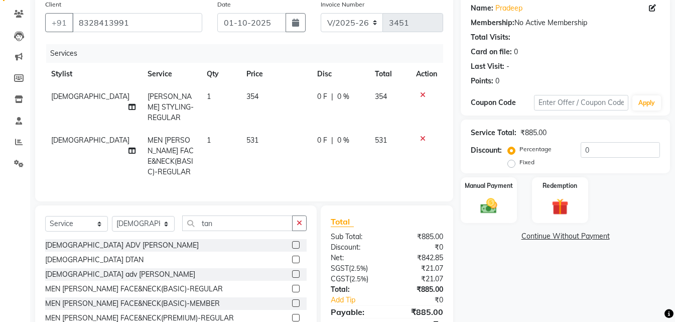
click at [578, 306] on div "Name: Pradeep Membership: No Active Membership Total Visits: Card on file: 0 La…" at bounding box center [569, 174] width 217 height 358
drag, startPoint x: 487, startPoint y: 210, endPoint x: 567, endPoint y: 223, distance: 80.3
click at [488, 210] on img at bounding box center [488, 205] width 27 height 19
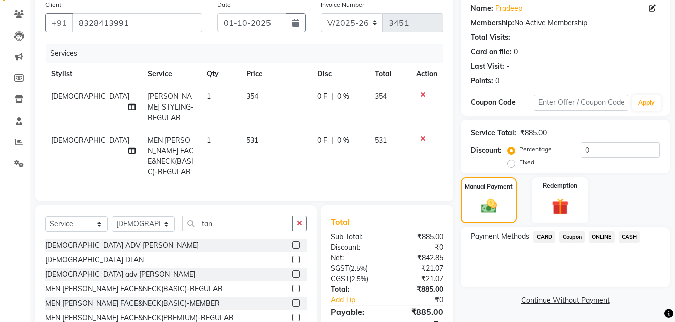
click at [606, 236] on span "ONLINE" at bounding box center [602, 237] width 26 height 12
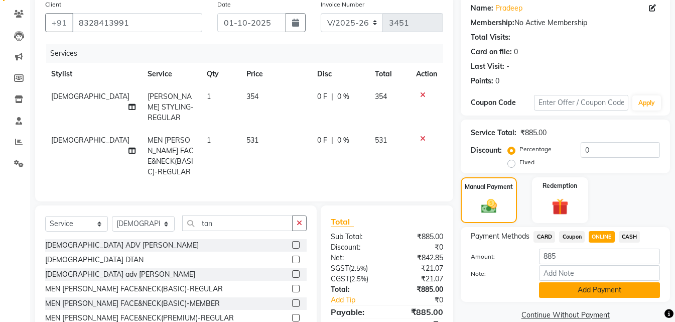
click at [602, 286] on button "Add Payment" at bounding box center [599, 290] width 121 height 16
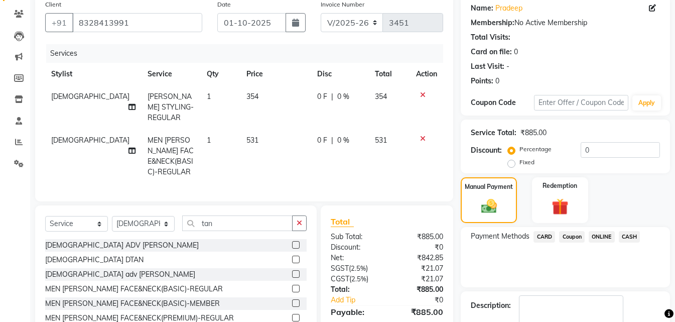
scroll to position [131, 0]
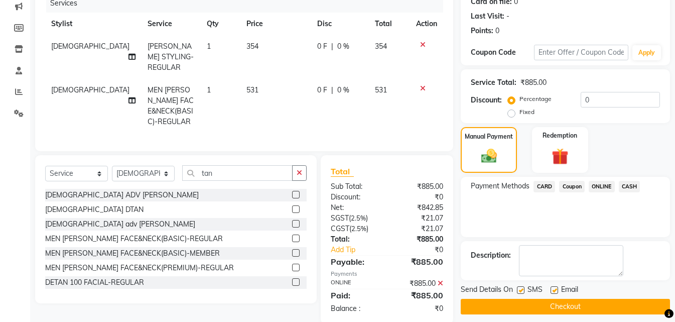
click at [602, 305] on button "Checkout" at bounding box center [565, 307] width 209 height 16
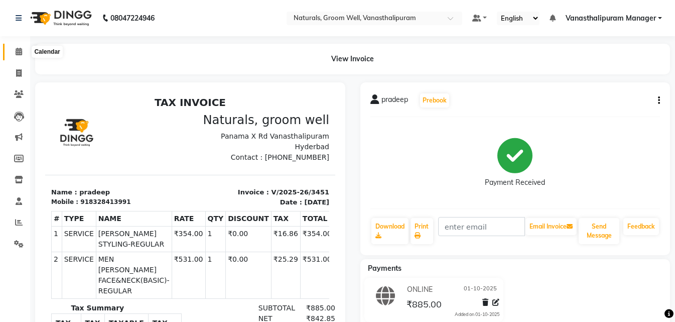
click at [11, 49] on span at bounding box center [19, 52] width 18 height 12
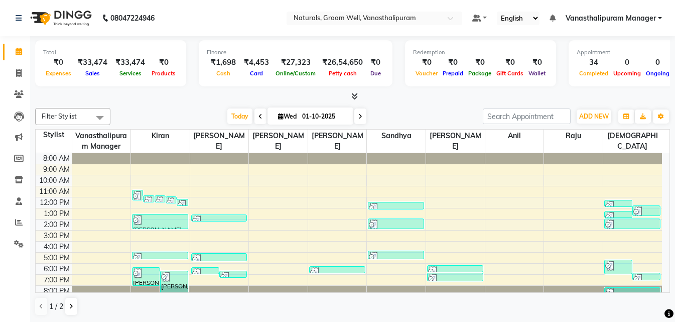
click at [22, 81] on li "Invoice" at bounding box center [15, 74] width 30 height 22
click at [17, 77] on span at bounding box center [19, 74] width 18 height 12
select select "service"
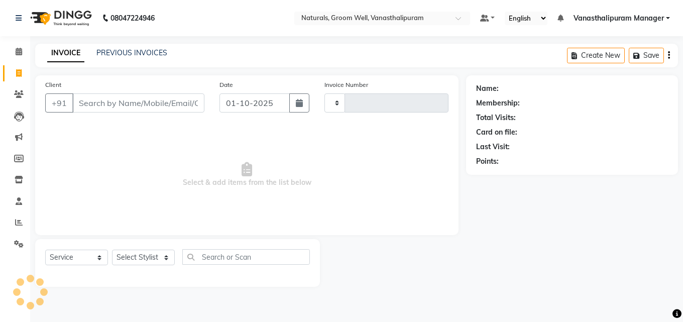
type input "3452"
select select "5859"
click at [131, 253] on select "Select Stylist" at bounding box center [143, 257] width 63 height 16
select select "84994"
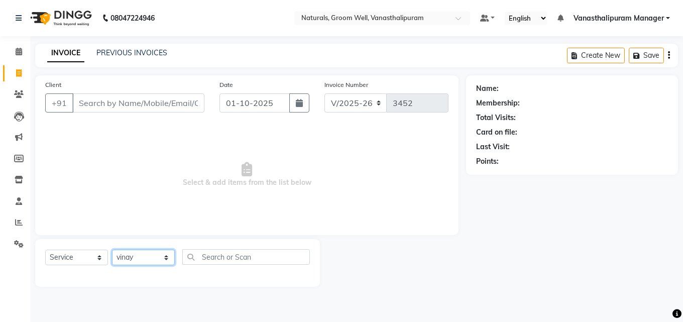
click at [112, 249] on select "Select Stylist [PERSON_NAME] kiran [PERSON_NAME] [PERSON_NAME] [PERSON_NAME] Va…" at bounding box center [143, 257] width 63 height 16
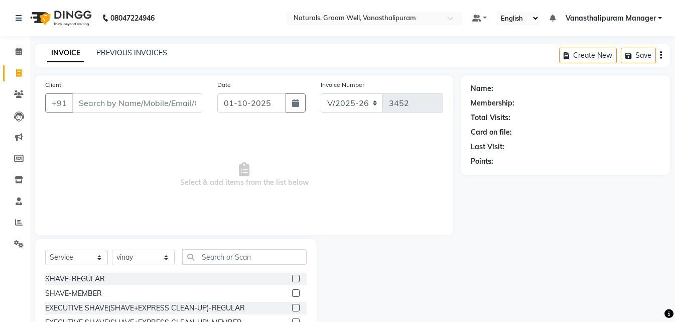
click at [215, 247] on div "Select Service Product Membership Package Voucher Prepaid Gift Card Select Styl…" at bounding box center [176, 313] width 282 height 148
click at [215, 249] on input "text" at bounding box center [244, 257] width 124 height 16
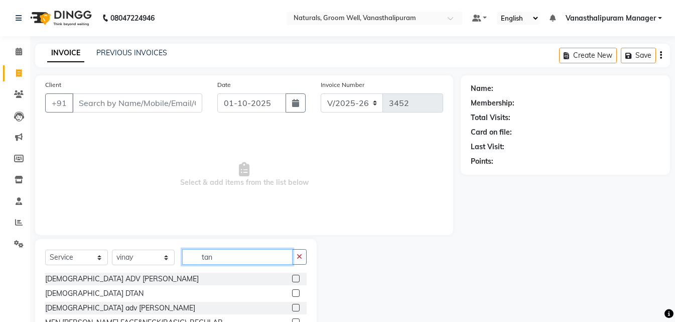
type input "tan"
click at [292, 321] on label at bounding box center [296, 322] width 8 height 8
click at [292, 321] on input "checkbox" at bounding box center [295, 322] width 7 height 7
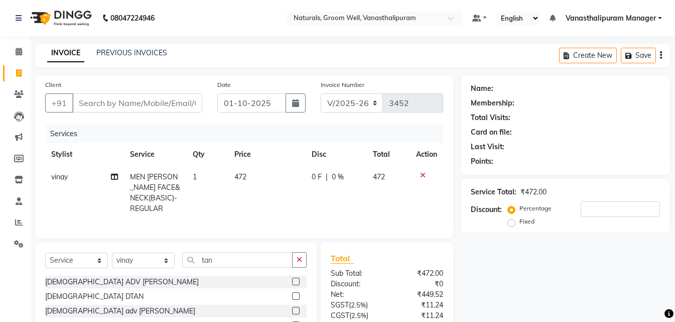
checkbox input "false"
click at [266, 178] on td "472" at bounding box center [266, 193] width 77 height 54
select select "84994"
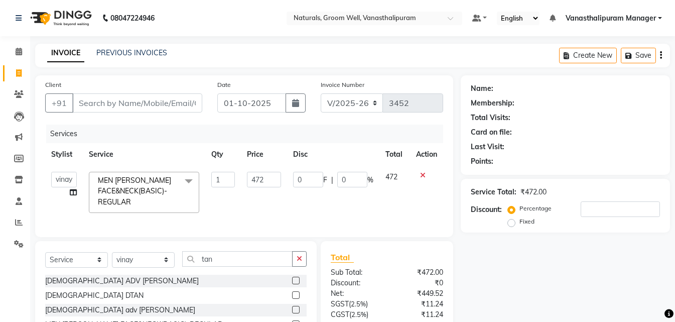
click at [266, 178] on input "472" at bounding box center [264, 180] width 34 height 16
type input "4"
type input "531"
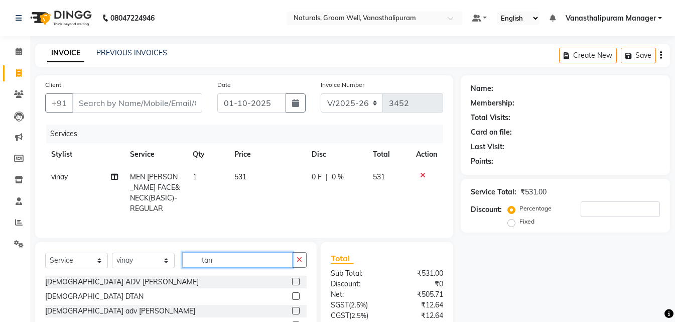
click at [274, 268] on div "Select Service Product Membership Package Voucher Prepaid Gift Card Select Styl…" at bounding box center [176, 264] width 262 height 24
type input "t"
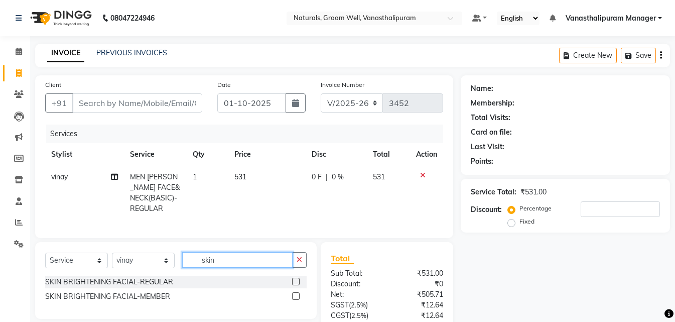
type input "skin"
click at [298, 278] on label at bounding box center [296, 282] width 8 height 8
click at [298, 279] on input "checkbox" at bounding box center [295, 282] width 7 height 7
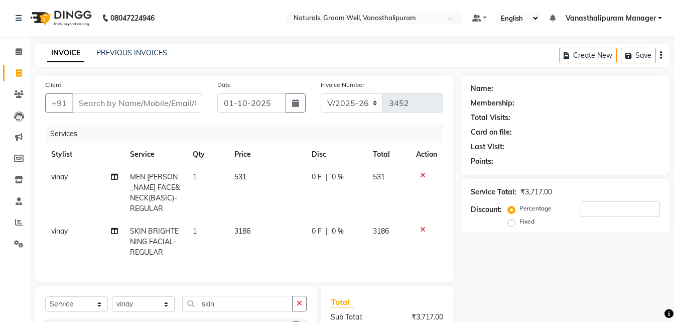
checkbox input "false"
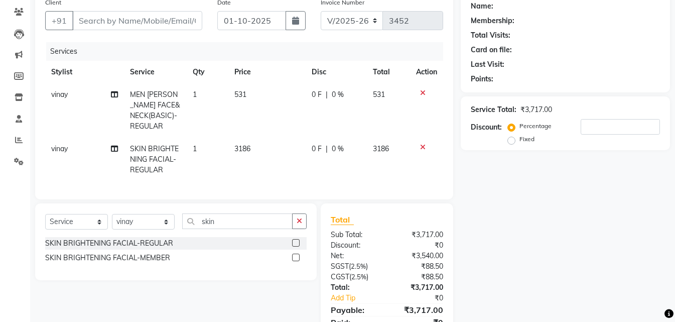
scroll to position [123, 0]
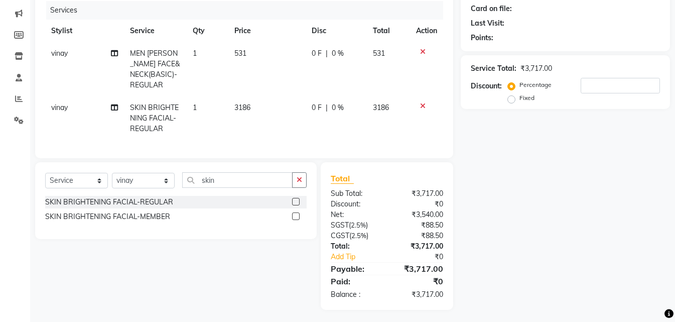
click at [299, 213] on label at bounding box center [296, 216] width 8 height 8
click at [299, 213] on input "checkbox" at bounding box center [295, 216] width 7 height 7
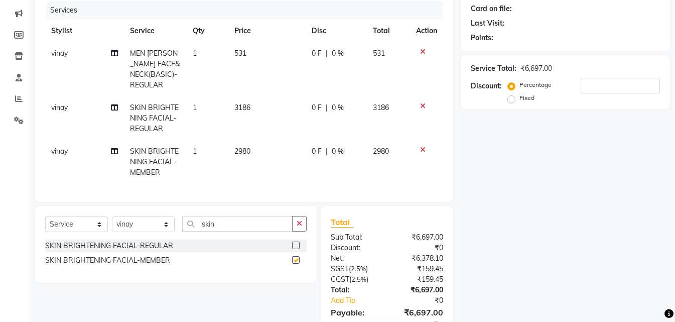
checkbox input "false"
click at [257, 50] on td "531" at bounding box center [266, 69] width 77 height 54
select select "84994"
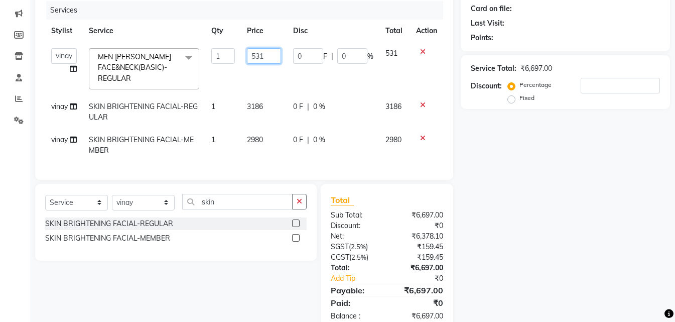
click at [268, 57] on input "531" at bounding box center [264, 56] width 34 height 16
type input "5"
type input "472"
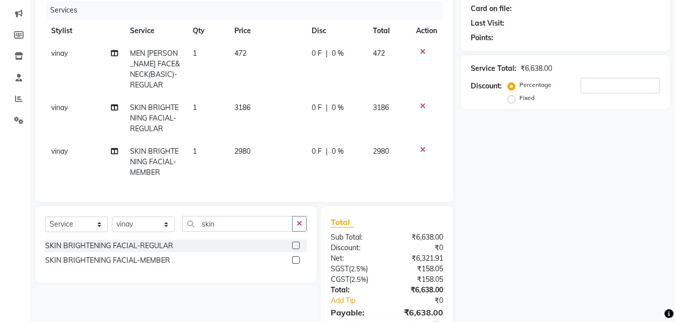
click at [421, 102] on icon at bounding box center [423, 105] width 6 height 7
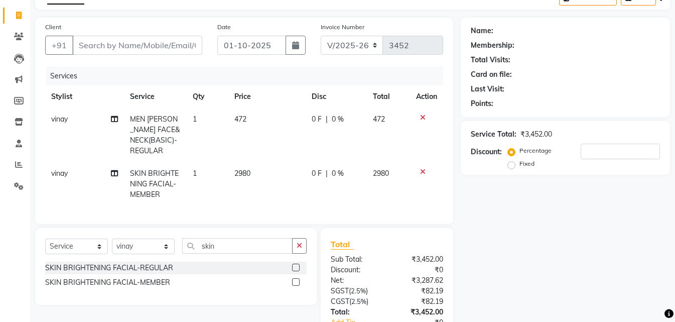
scroll to position [0, 0]
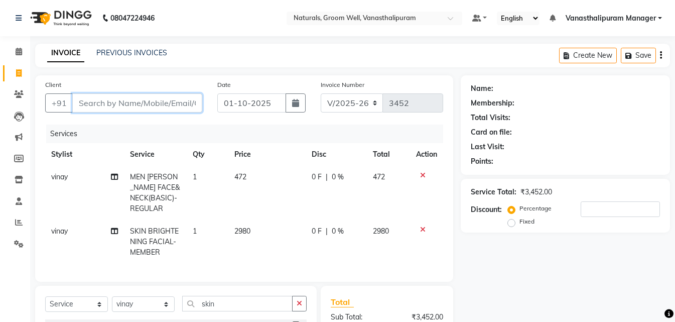
click at [152, 96] on input "Client" at bounding box center [137, 102] width 130 height 19
paste input "9550938295"
type input "9550938295"
type input "0"
type input "9550938295"
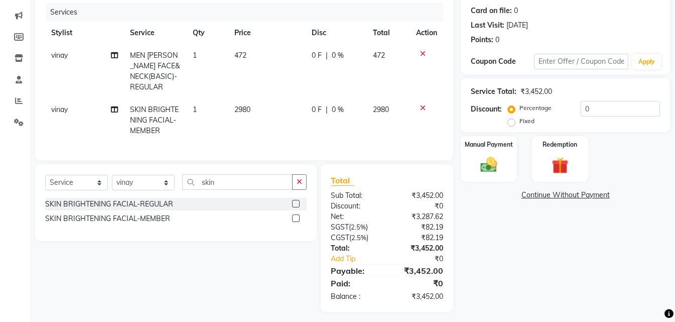
scroll to position [123, 0]
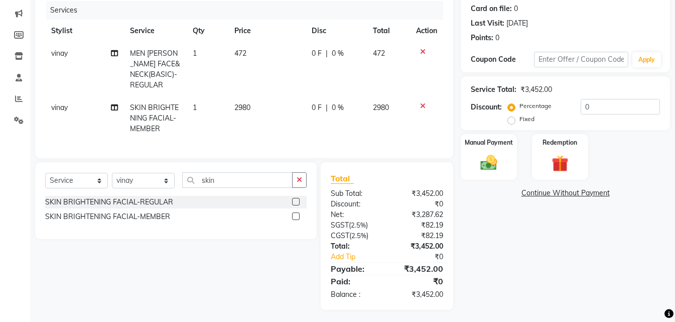
click at [297, 201] on label at bounding box center [296, 202] width 8 height 8
click at [297, 201] on input "checkbox" at bounding box center [295, 202] width 7 height 7
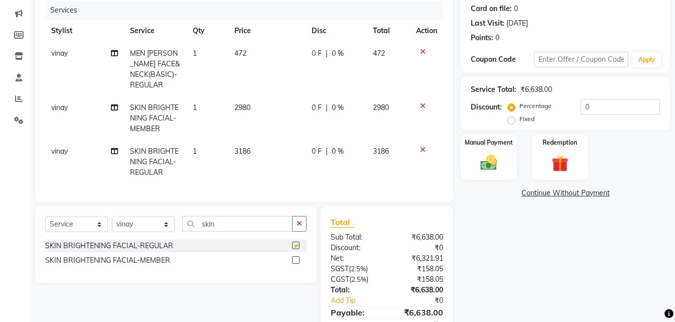
checkbox input "false"
click at [422, 102] on icon at bounding box center [423, 105] width 6 height 7
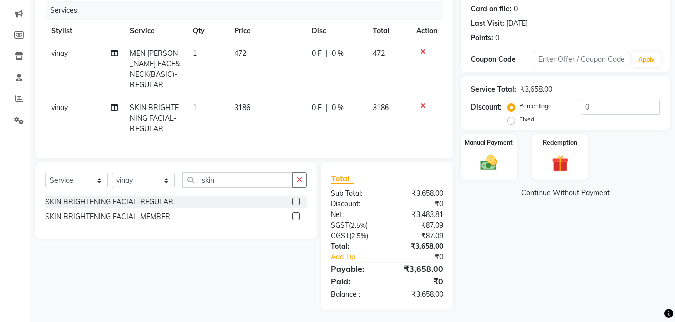
click at [275, 50] on td "472" at bounding box center [266, 69] width 77 height 54
select select "84994"
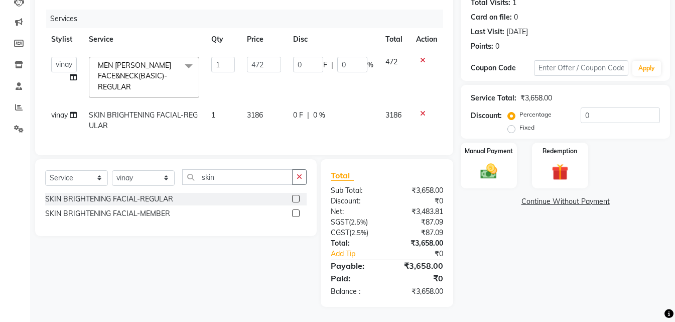
click at [275, 57] on input "472" at bounding box center [264, 65] width 34 height 16
type input "4"
type input "531"
click at [572, 270] on div "Name: [PERSON_NAME] Membership: No Active Membership Total Visits: 1 Card on fi…" at bounding box center [569, 133] width 217 height 346
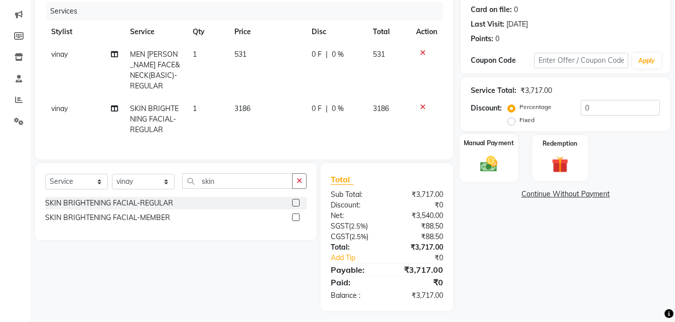
click at [485, 154] on img at bounding box center [489, 164] width 28 height 20
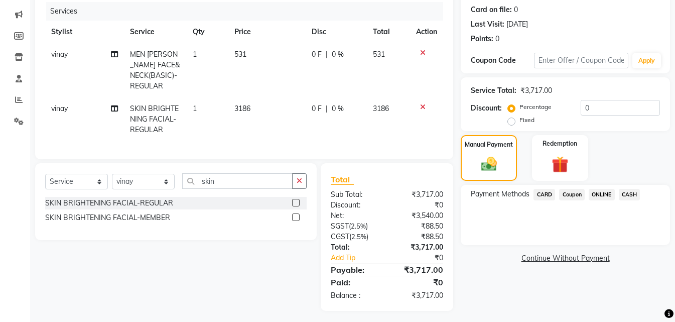
click at [593, 193] on span "ONLINE" at bounding box center [602, 195] width 26 height 12
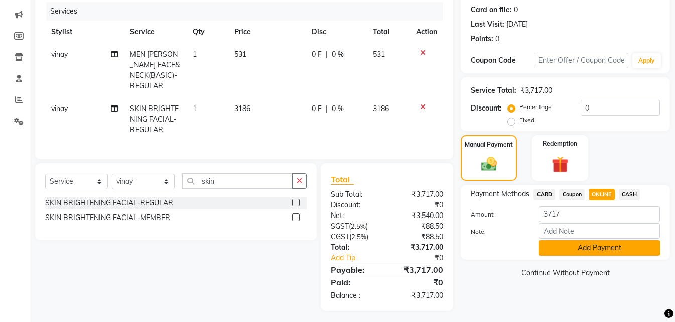
click at [586, 247] on button "Add Payment" at bounding box center [599, 248] width 121 height 16
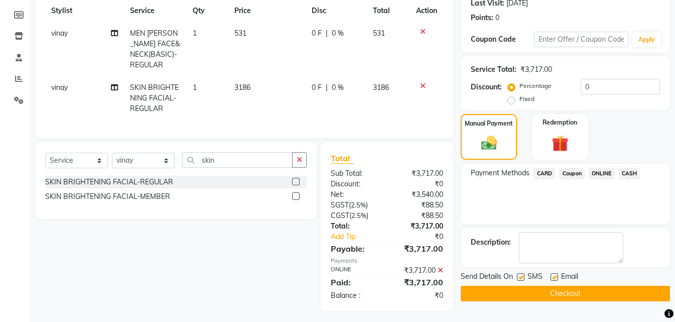
scroll to position [145, 0]
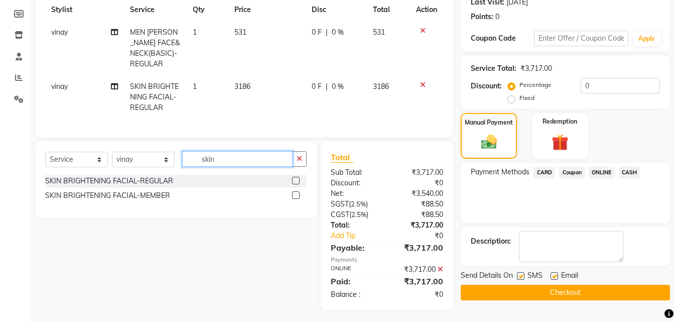
click at [223, 152] on input "skin" at bounding box center [237, 159] width 110 height 16
type input "c"
type input "card"
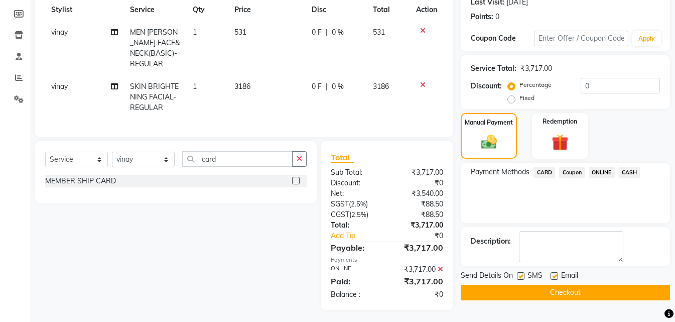
click at [292, 178] on label at bounding box center [296, 181] width 8 height 8
click at [292, 178] on input "checkbox" at bounding box center [295, 181] width 7 height 7
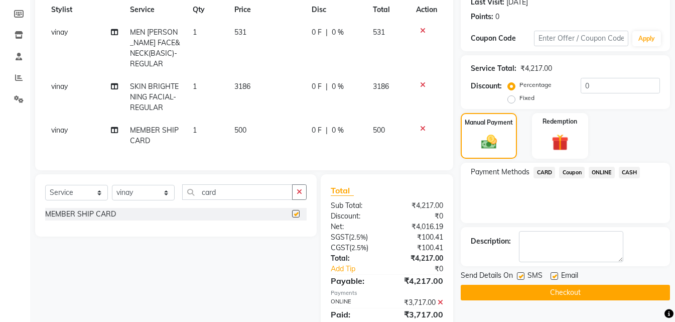
checkbox input "false"
click at [438, 299] on icon at bounding box center [441, 302] width 6 height 7
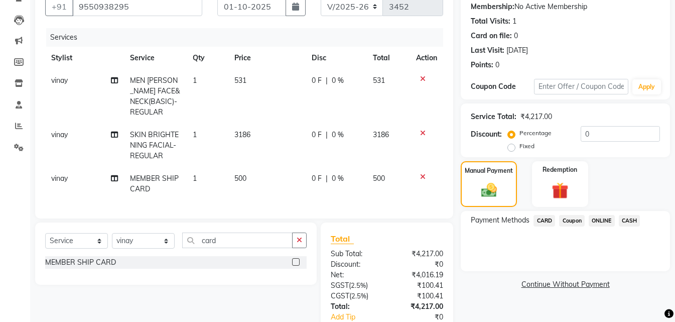
scroll to position [0, 0]
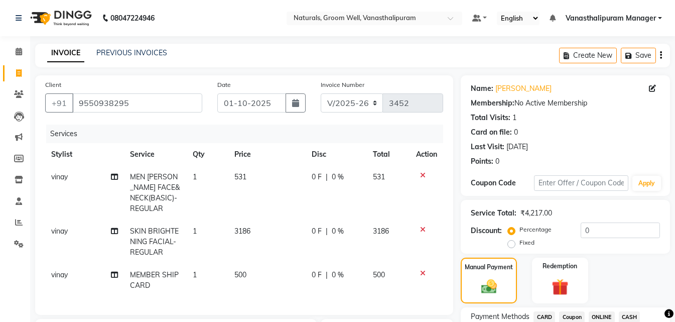
drag, startPoint x: 634, startPoint y: 314, endPoint x: 620, endPoint y: 272, distance: 44.8
click at [633, 313] on span "CASH" at bounding box center [630, 317] width 22 height 12
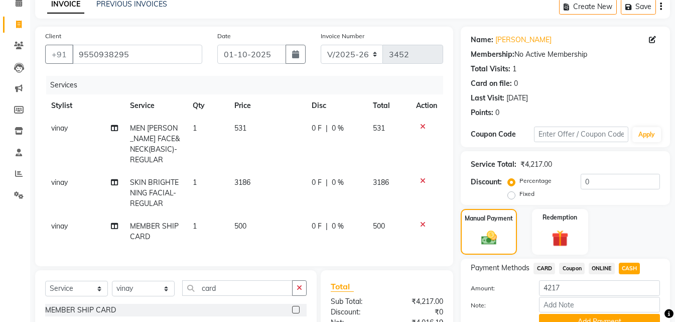
scroll to position [50, 0]
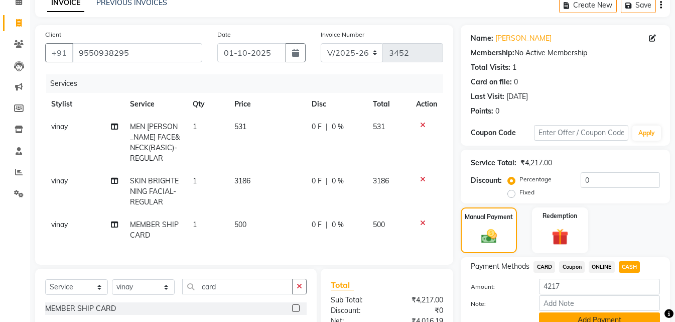
click at [596, 316] on button "Add Payment" at bounding box center [599, 320] width 121 height 16
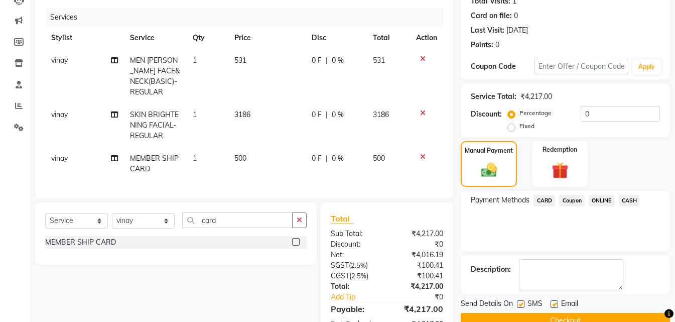
scroll to position [151, 0]
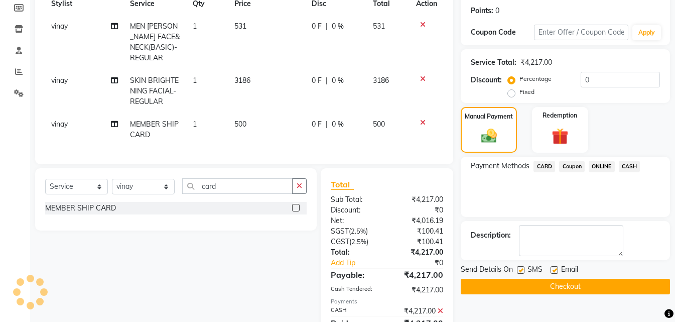
click at [595, 281] on button "Checkout" at bounding box center [565, 287] width 209 height 16
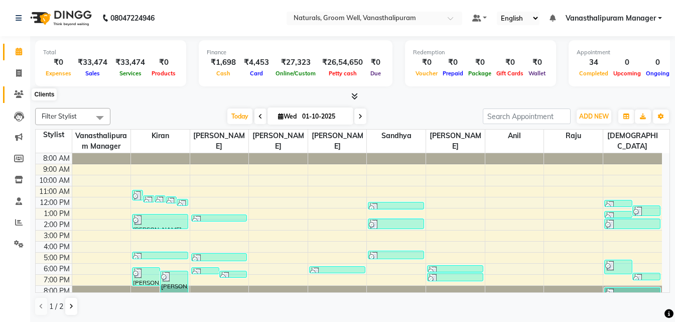
click at [17, 98] on span at bounding box center [19, 95] width 18 height 12
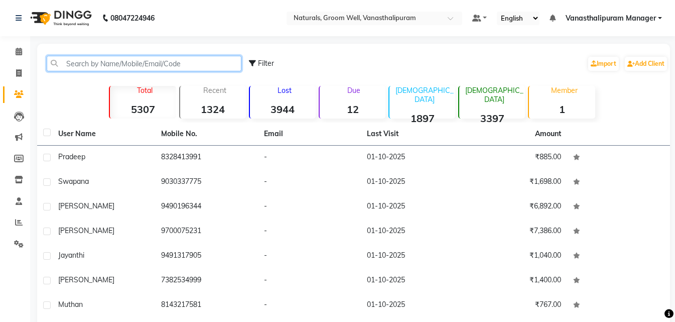
click at [118, 67] on input "text" at bounding box center [144, 64] width 195 height 16
paste input "9550938295"
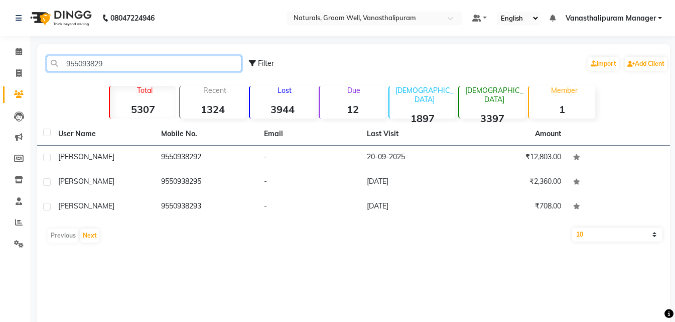
type input "955093829"
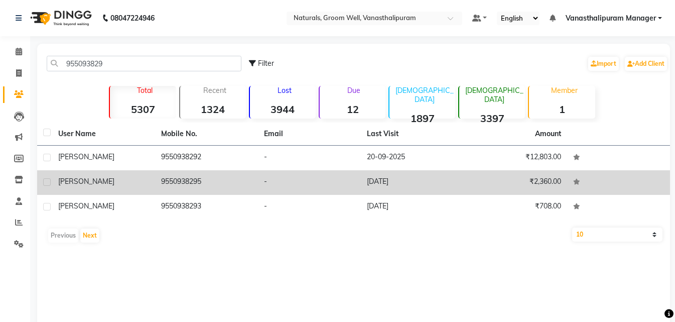
click at [170, 187] on td "9550938295" at bounding box center [206, 182] width 103 height 25
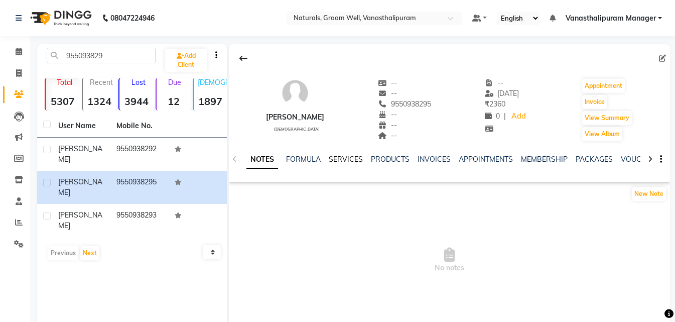
click at [342, 159] on link "SERVICES" at bounding box center [346, 159] width 34 height 9
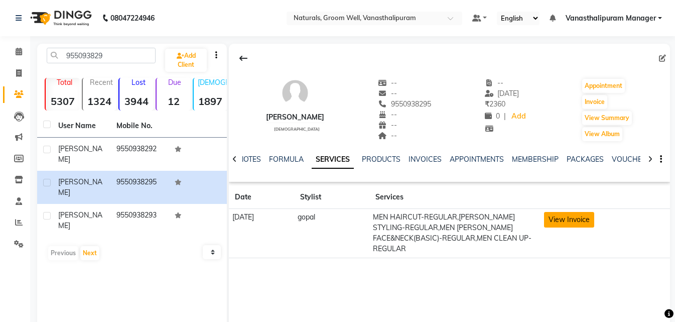
click at [560, 221] on button "View Invoice" at bounding box center [569, 220] width 50 height 16
